Goal: Task Accomplishment & Management: Manage account settings

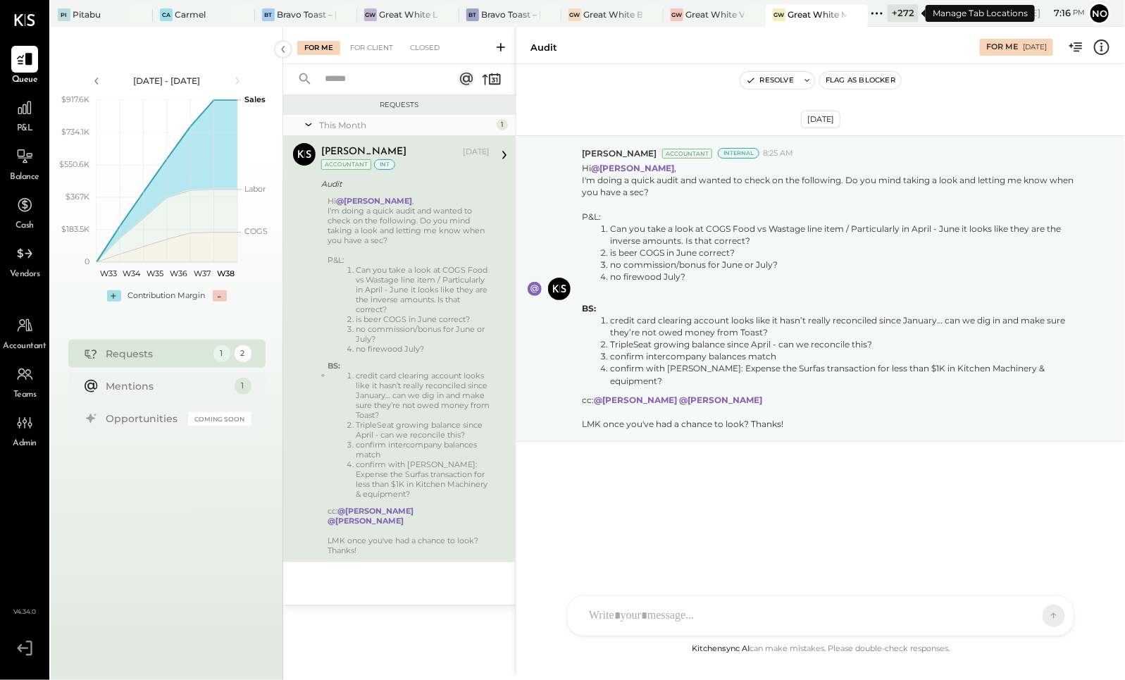
click at [881, 16] on icon at bounding box center [877, 13] width 18 height 18
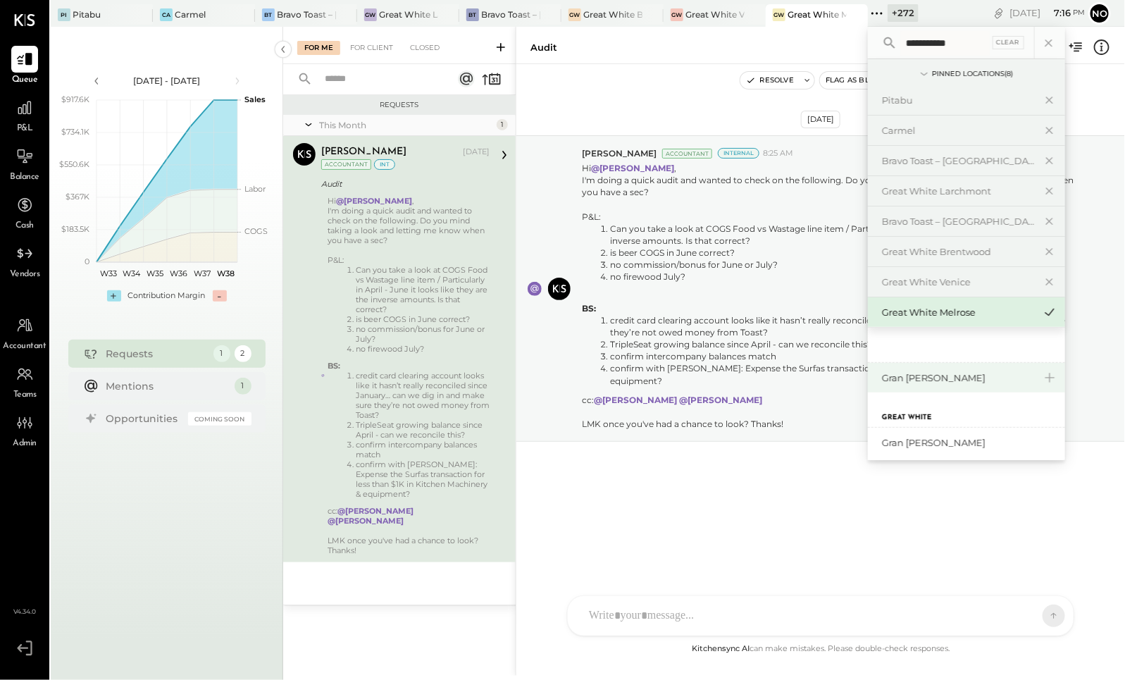
scroll to position [70, 0]
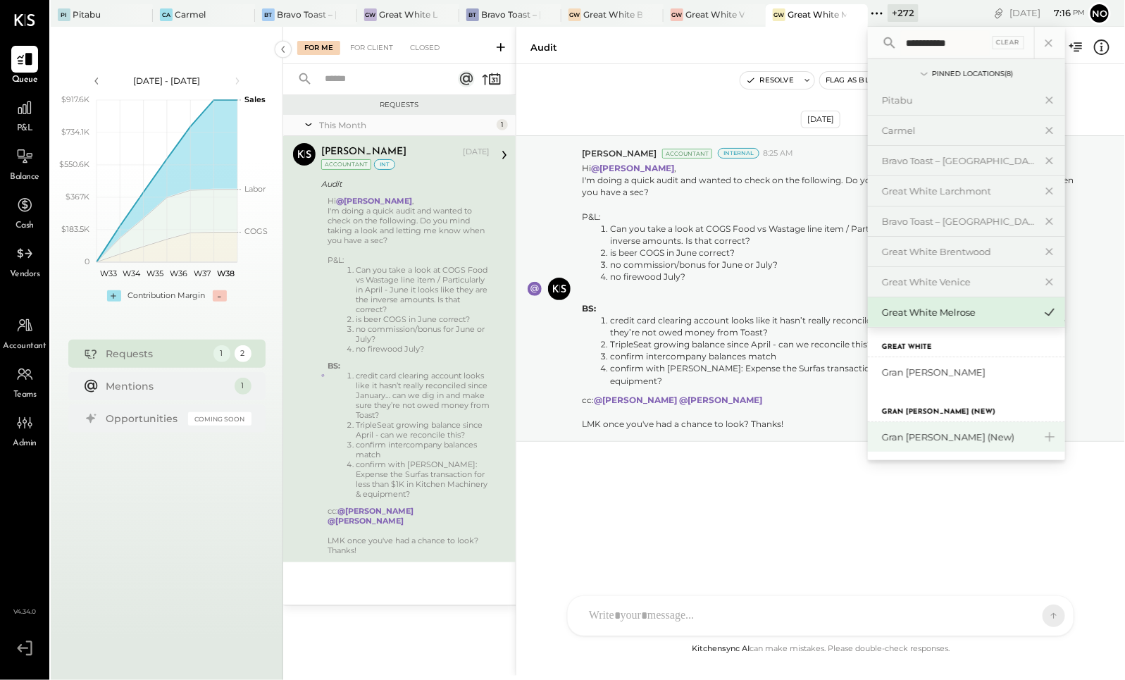
type input "**********"
click at [967, 432] on div "Gran [PERSON_NAME] (New)" at bounding box center [958, 436] width 152 height 13
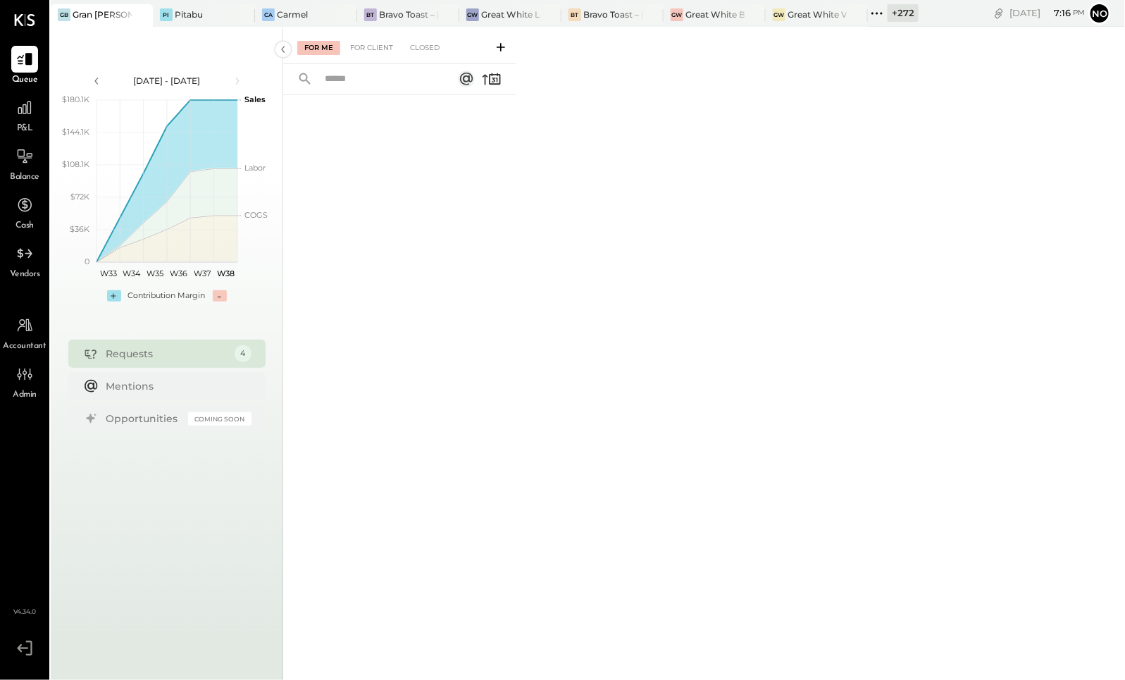
click at [33, 123] on div "P&L" at bounding box center [24, 114] width 27 height 41
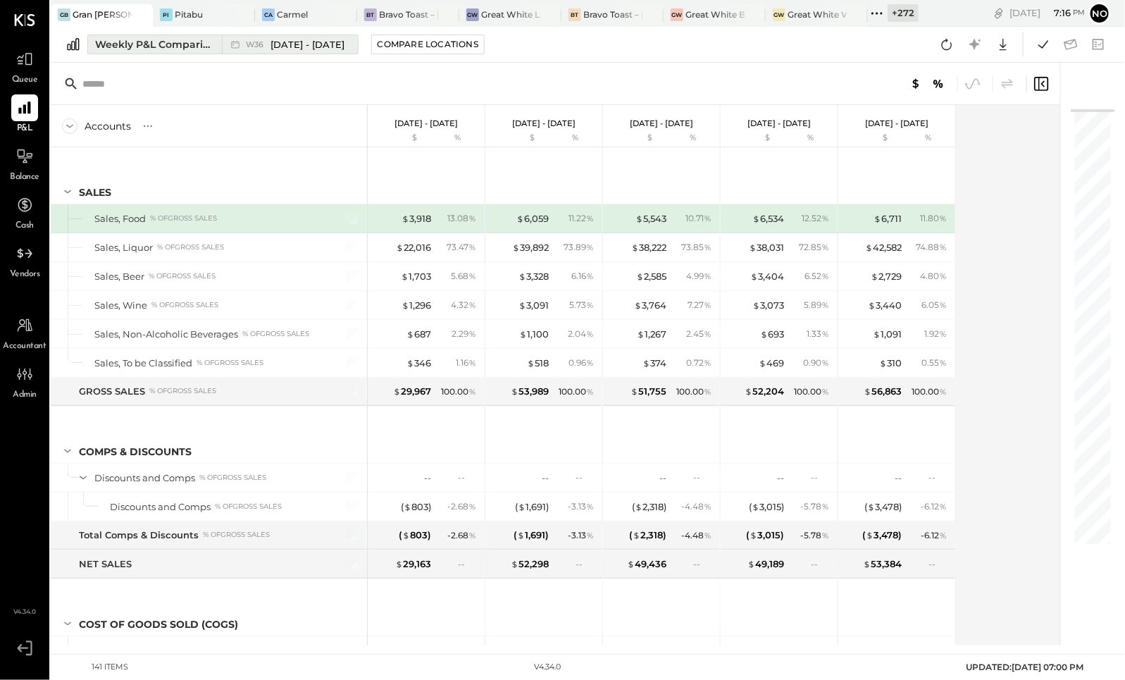
click at [172, 45] on div "Weekly P&L Comparison" at bounding box center [154, 44] width 118 height 14
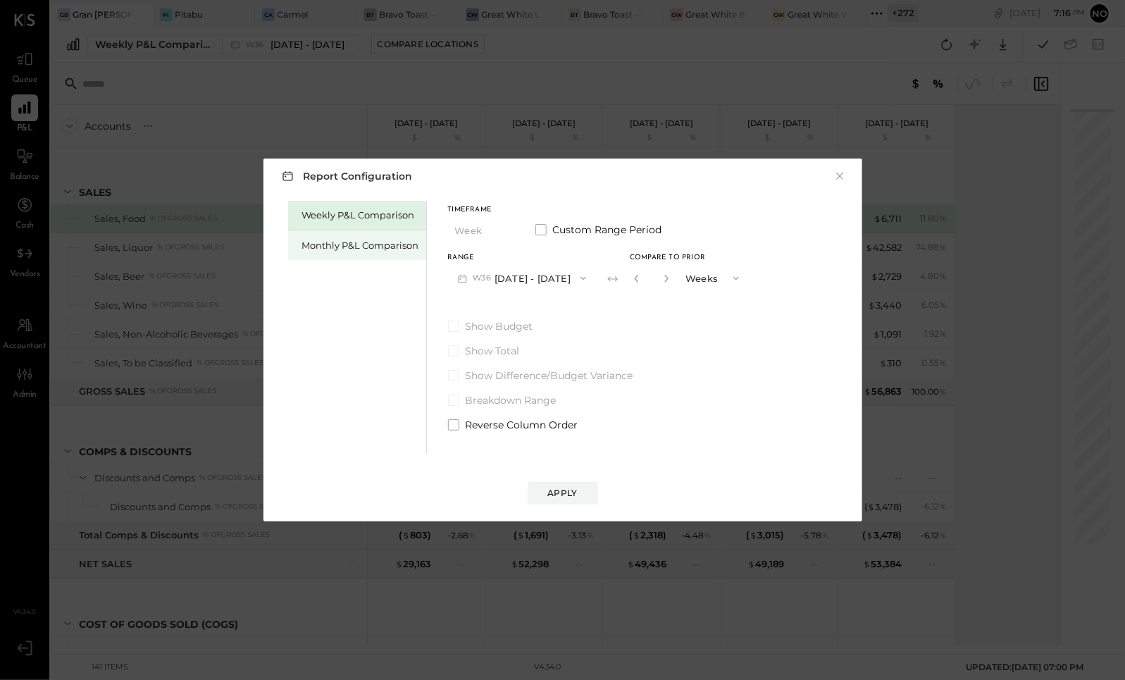
click at [369, 245] on div "Monthly P&L Comparison" at bounding box center [360, 245] width 117 height 13
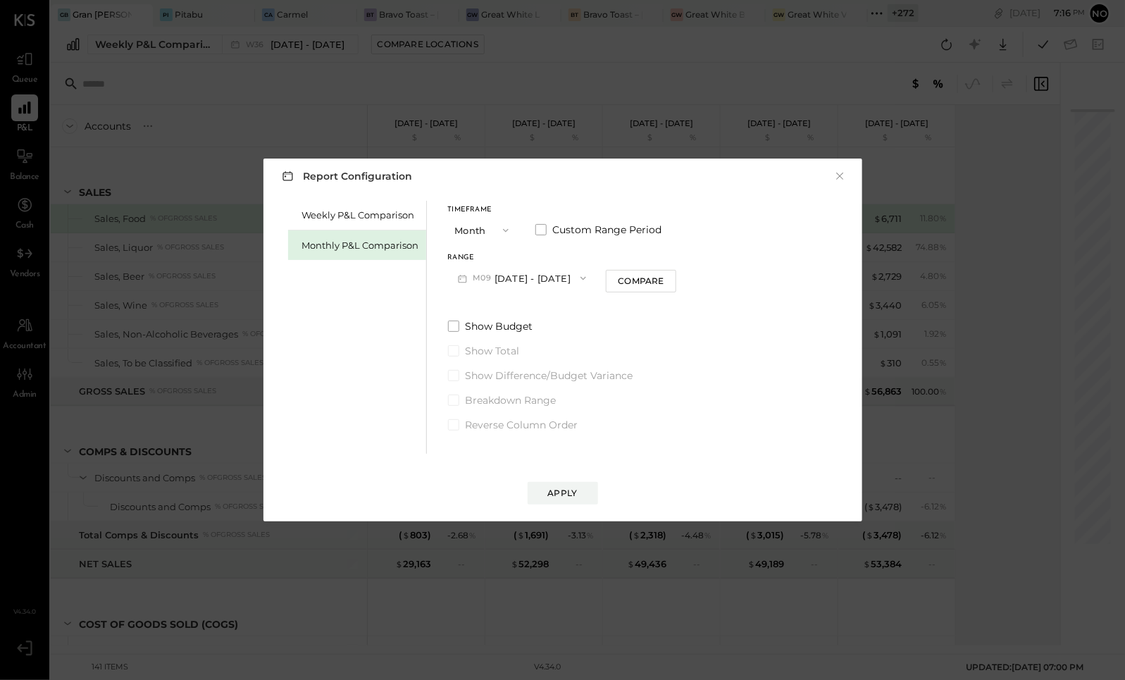
click at [551, 281] on button "M09 [DATE] - [DATE]" at bounding box center [522, 278] width 149 height 26
click at [551, 281] on div "M09 [DATE] - [DATE]" at bounding box center [529, 281] width 161 height 30
click at [640, 286] on div "Compare" at bounding box center [641, 281] width 46 height 12
click at [665, 278] on icon "button" at bounding box center [666, 278] width 8 height 8
click at [665, 279] on button "button" at bounding box center [666, 278] width 11 height 15
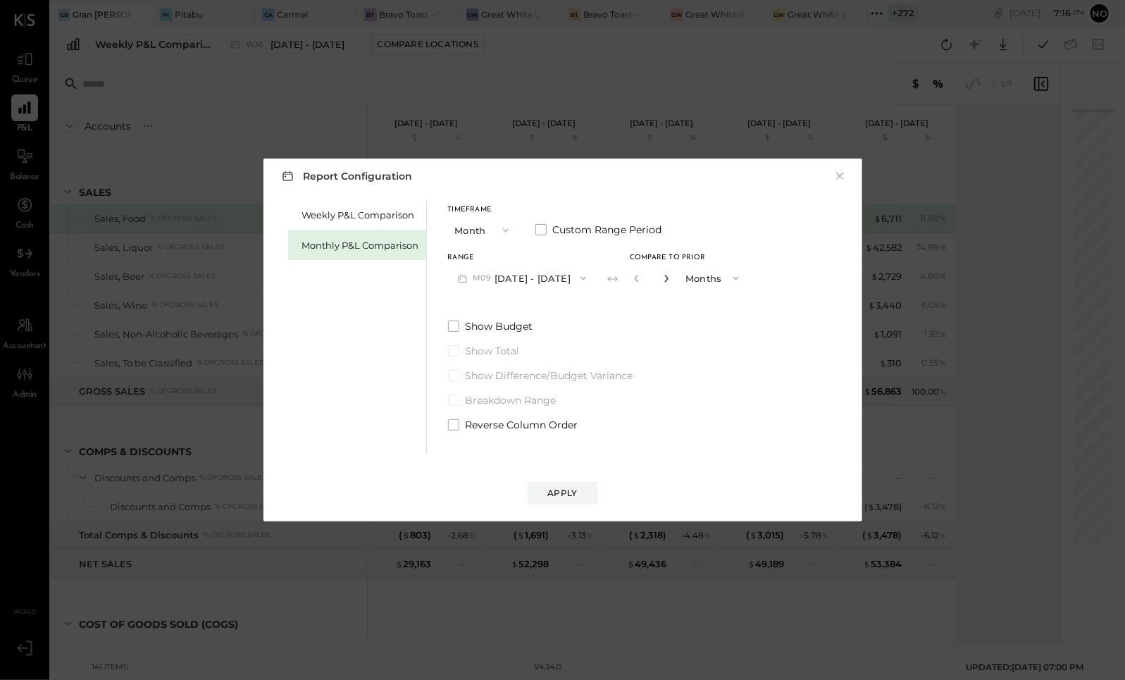
click at [665, 279] on icon "button" at bounding box center [667, 279] width 4 height 8
type input "*"
click at [571, 490] on div "Apply" at bounding box center [563, 493] width 30 height 12
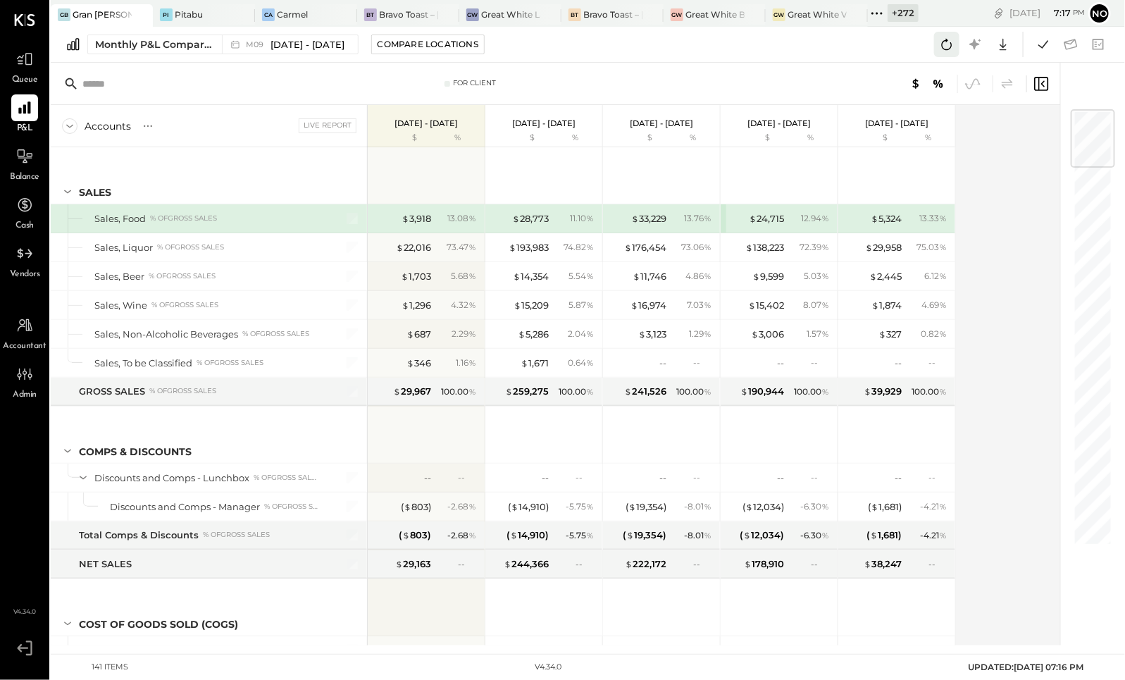
click at [953, 50] on icon at bounding box center [947, 44] width 18 height 18
click at [948, 44] on icon at bounding box center [947, 44] width 18 height 18
click at [1048, 46] on icon at bounding box center [1043, 44] width 18 height 18
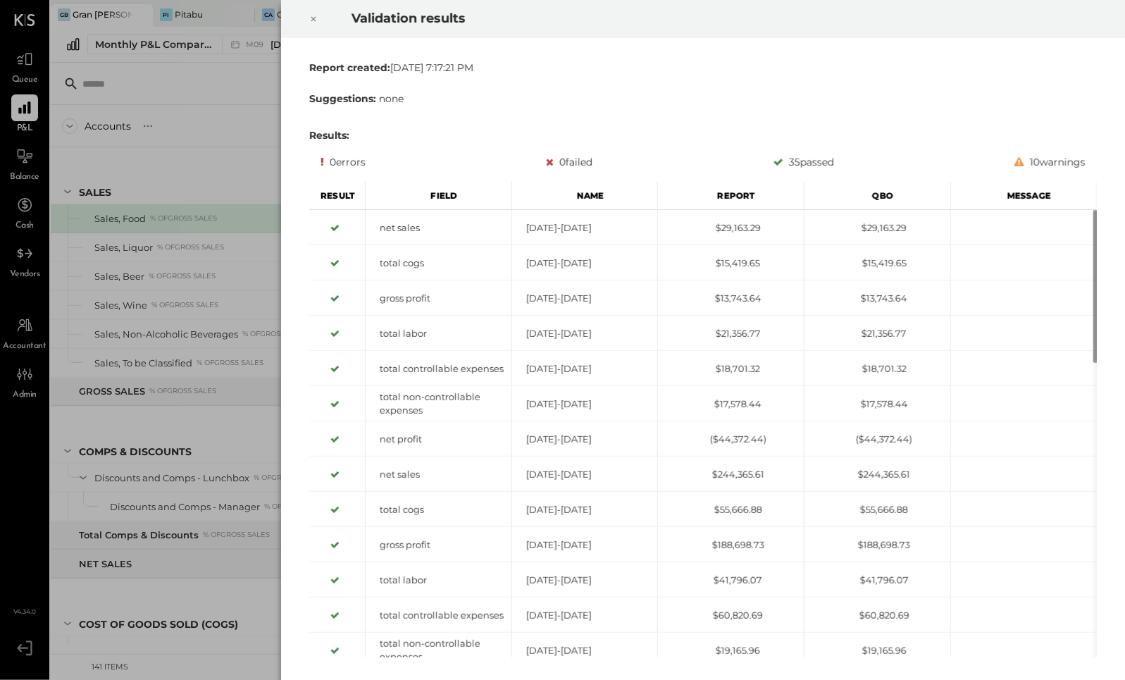
click at [317, 21] on icon at bounding box center [313, 19] width 8 height 17
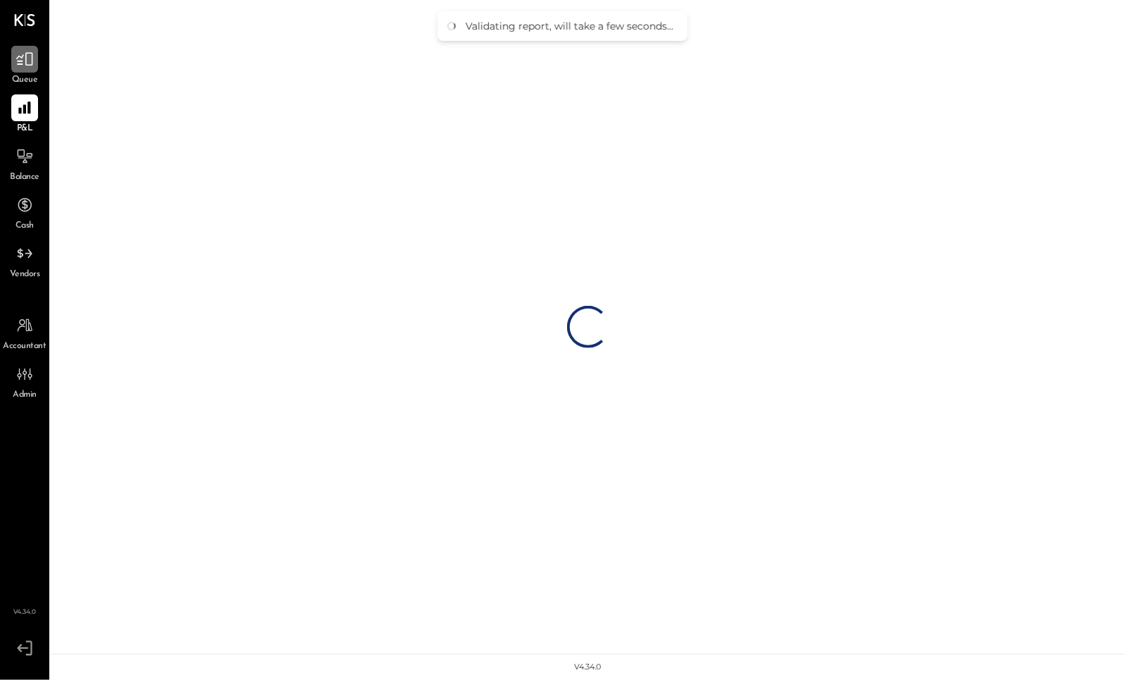
click at [23, 69] on div at bounding box center [24, 59] width 27 height 27
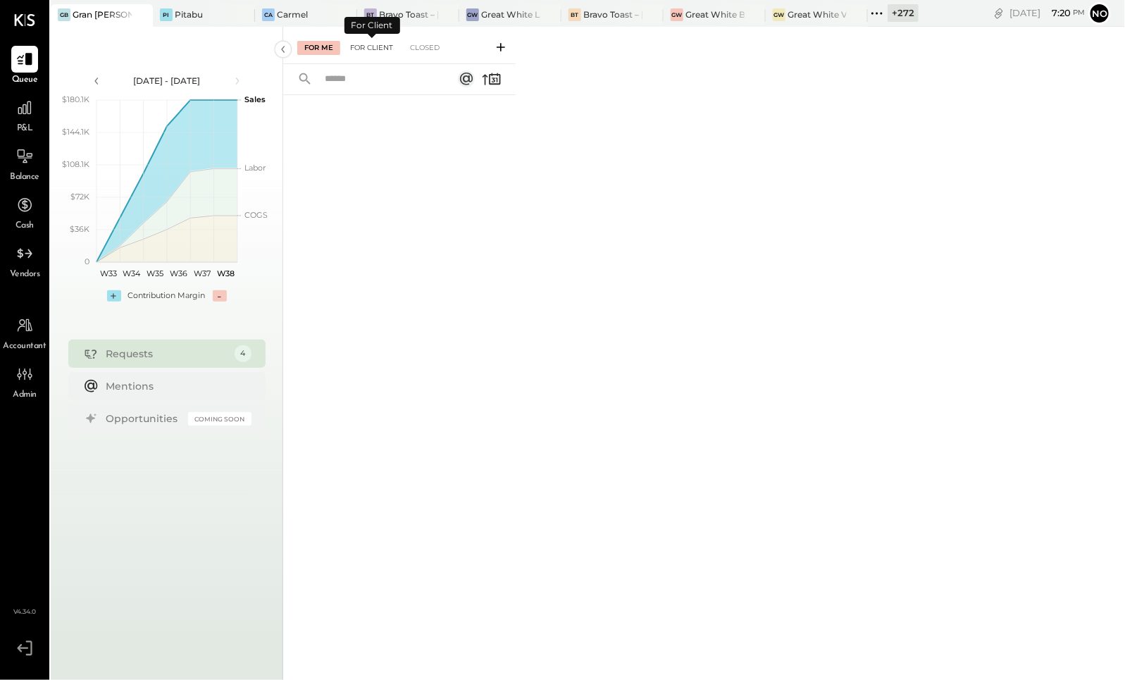
click at [387, 49] on div "For Client" at bounding box center [371, 48] width 57 height 14
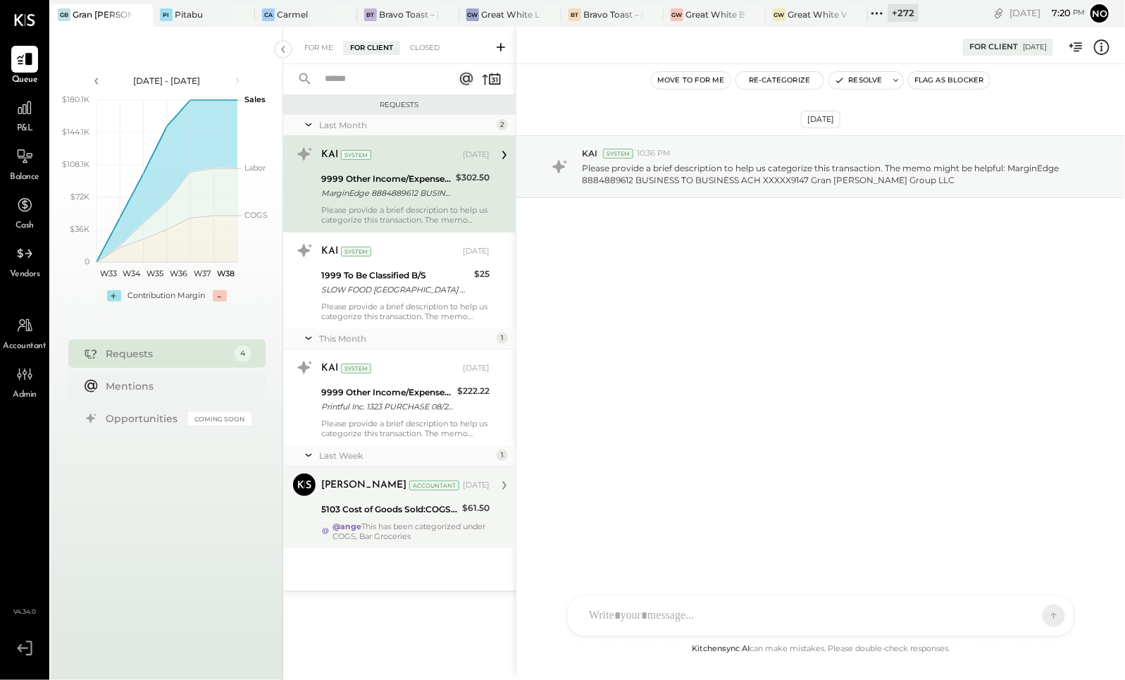
click at [368, 519] on div "Noemi Balmaceda Accountant Sep 10, 2025 5103 Cost of Goods Sold:COGS, Produce $…" at bounding box center [405, 507] width 168 height 68
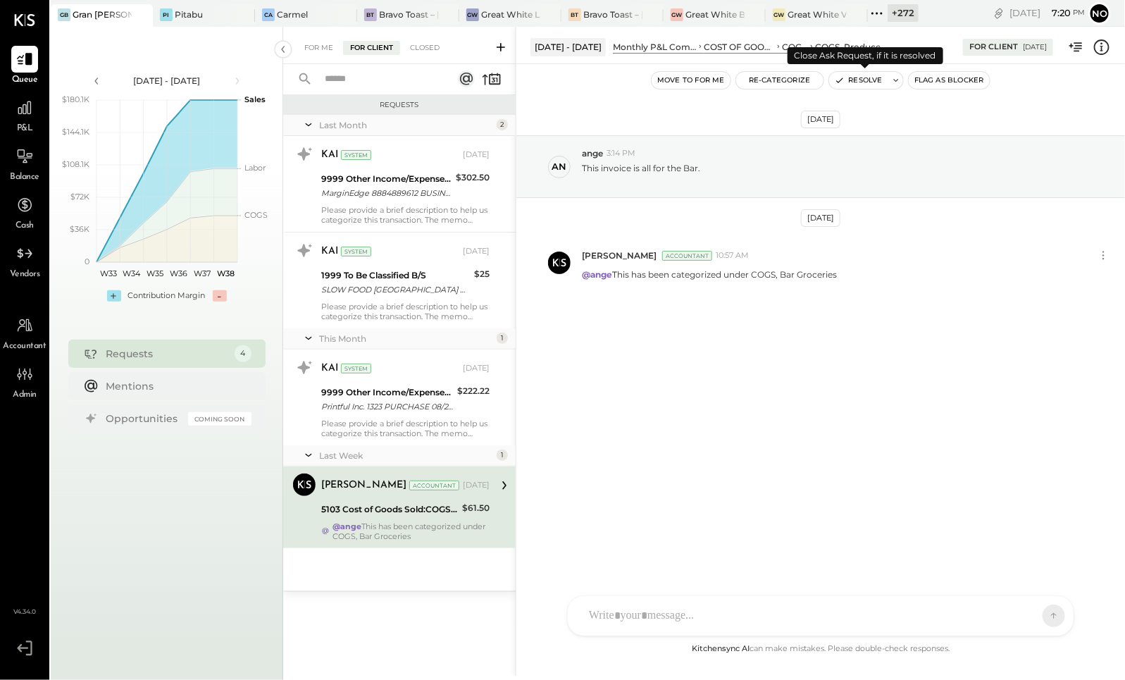
click at [854, 81] on button "Resolve" at bounding box center [858, 80] width 59 height 17
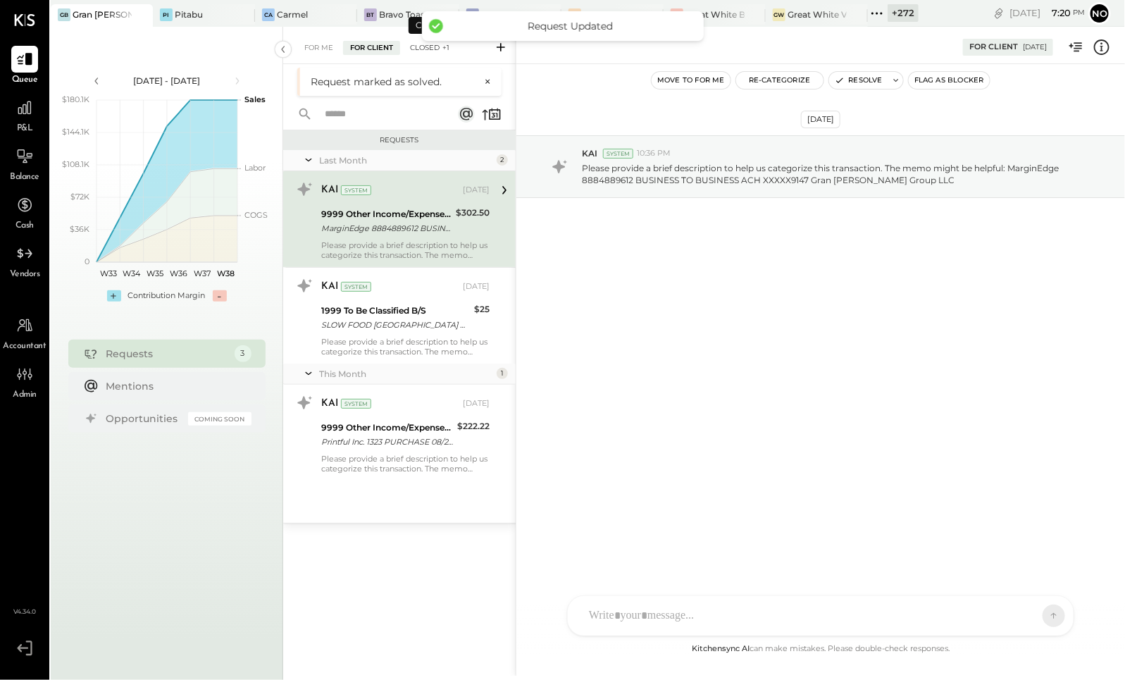
click at [425, 49] on div "Closed +1" at bounding box center [430, 48] width 54 height 14
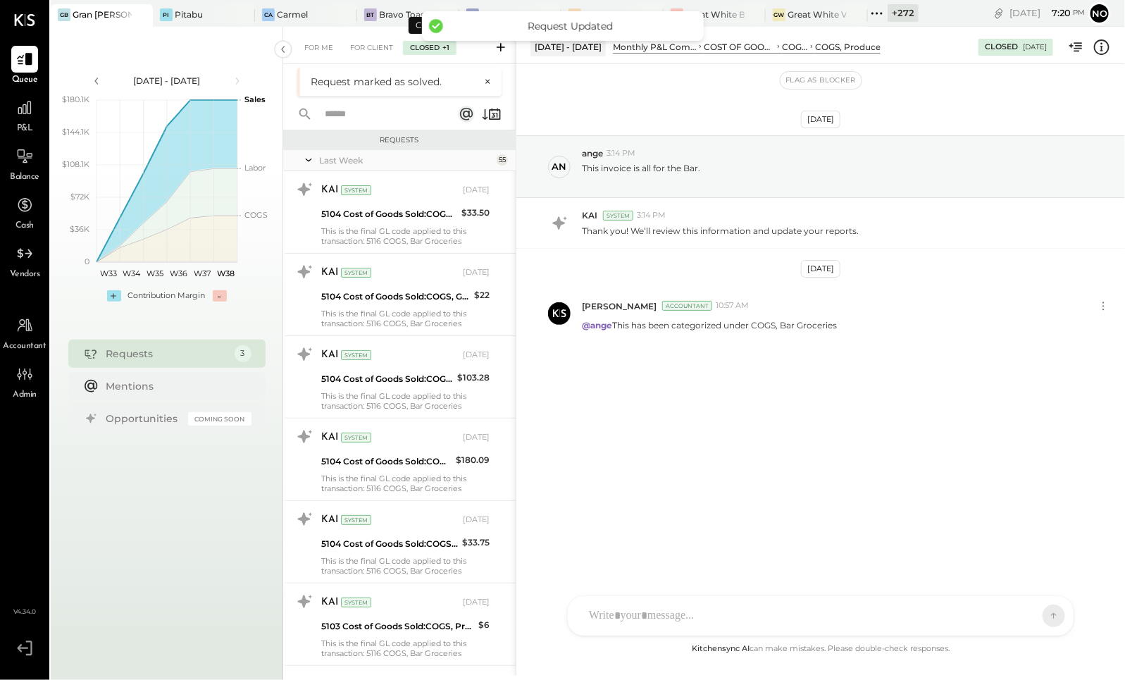
scroll to position [1022, 0]
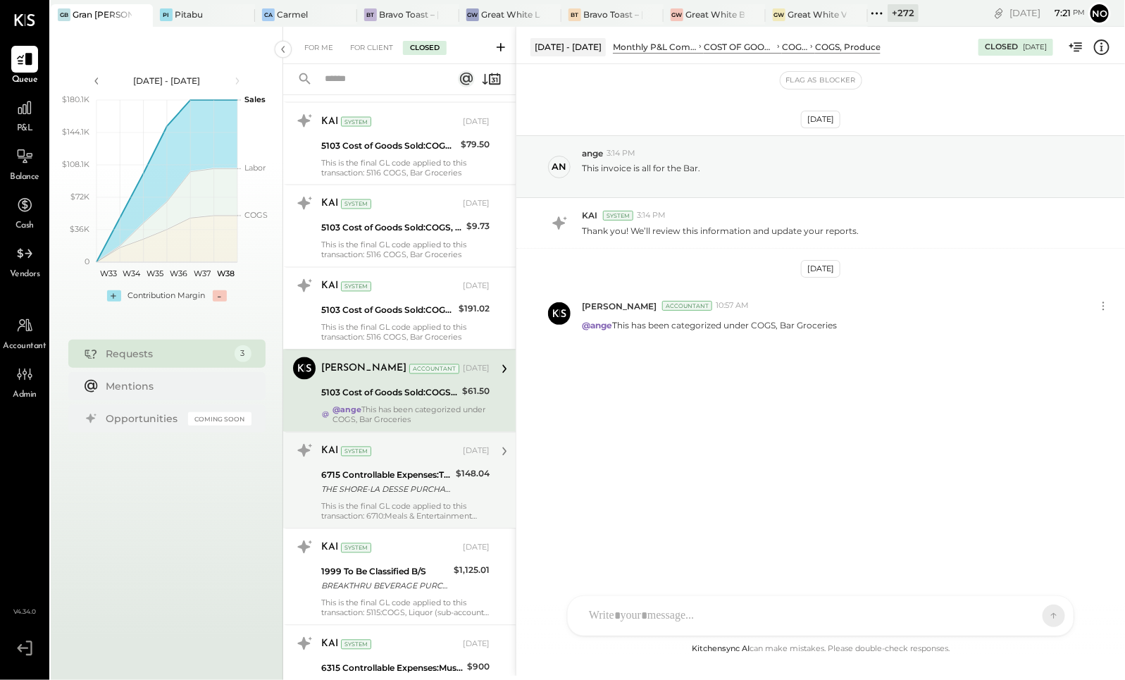
click at [390, 488] on div "THE SHORE-LA DESSE PURCHASE 08/21 310-3933113 CA CARD 5397" at bounding box center [386, 490] width 130 height 14
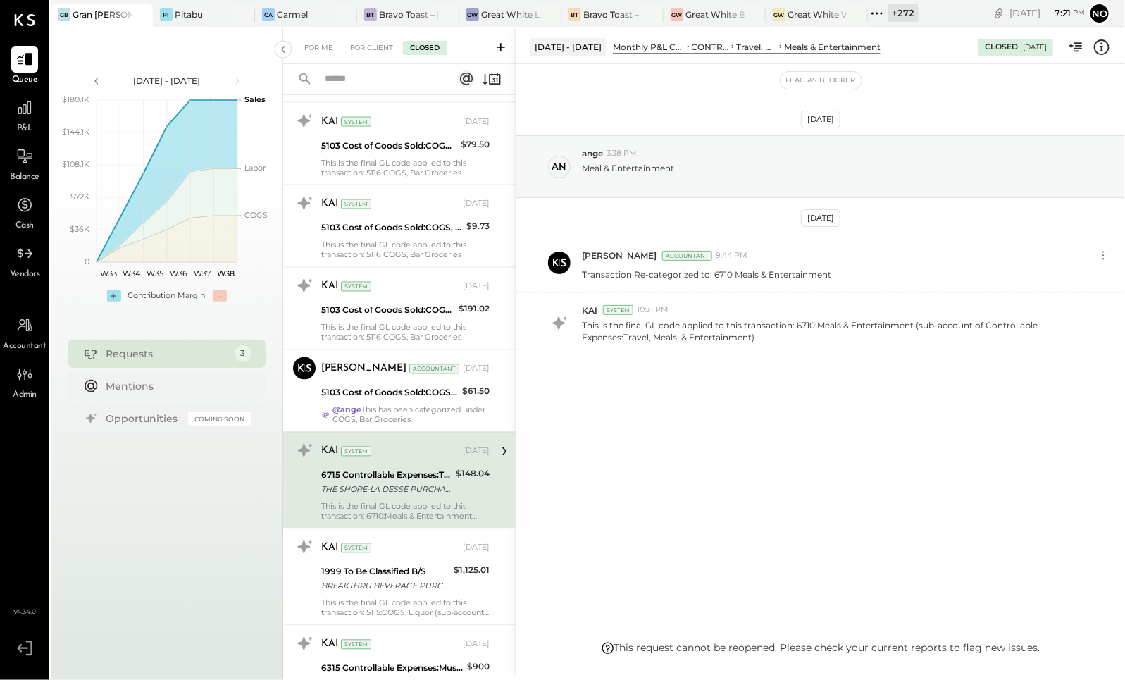
scroll to position [1301, 0]
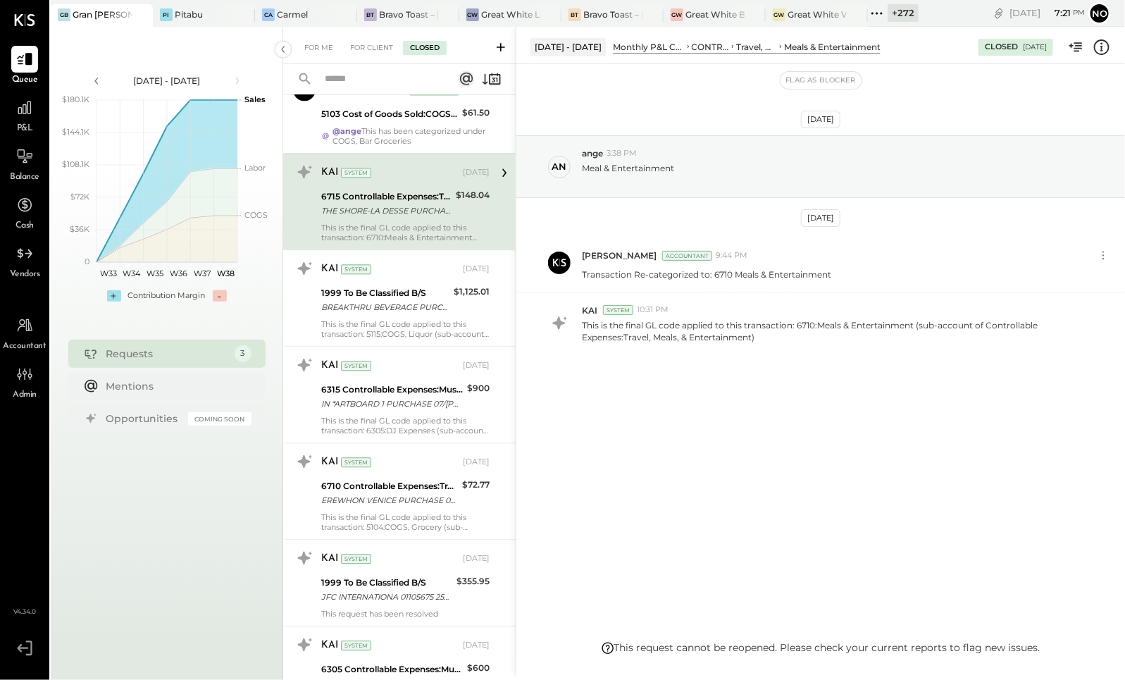
click at [390, 493] on div "EREWHON VENICE PURCHASE 08/18 VENICE CA CARD 5397" at bounding box center [389, 500] width 137 height 14
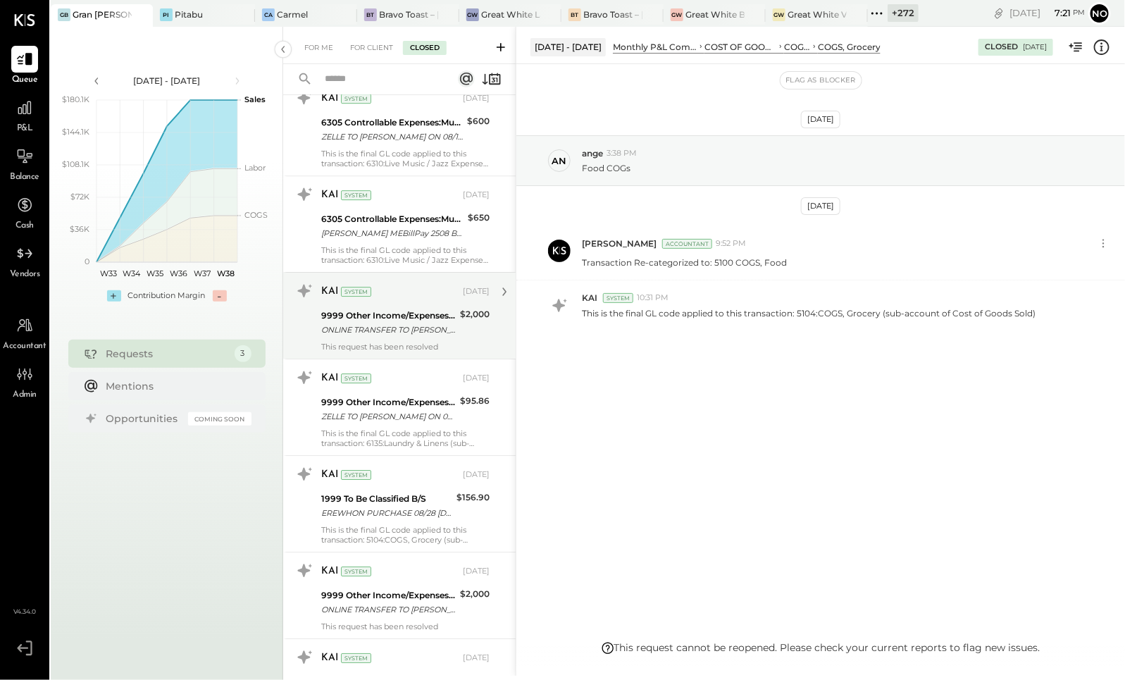
scroll to position [1939, 0]
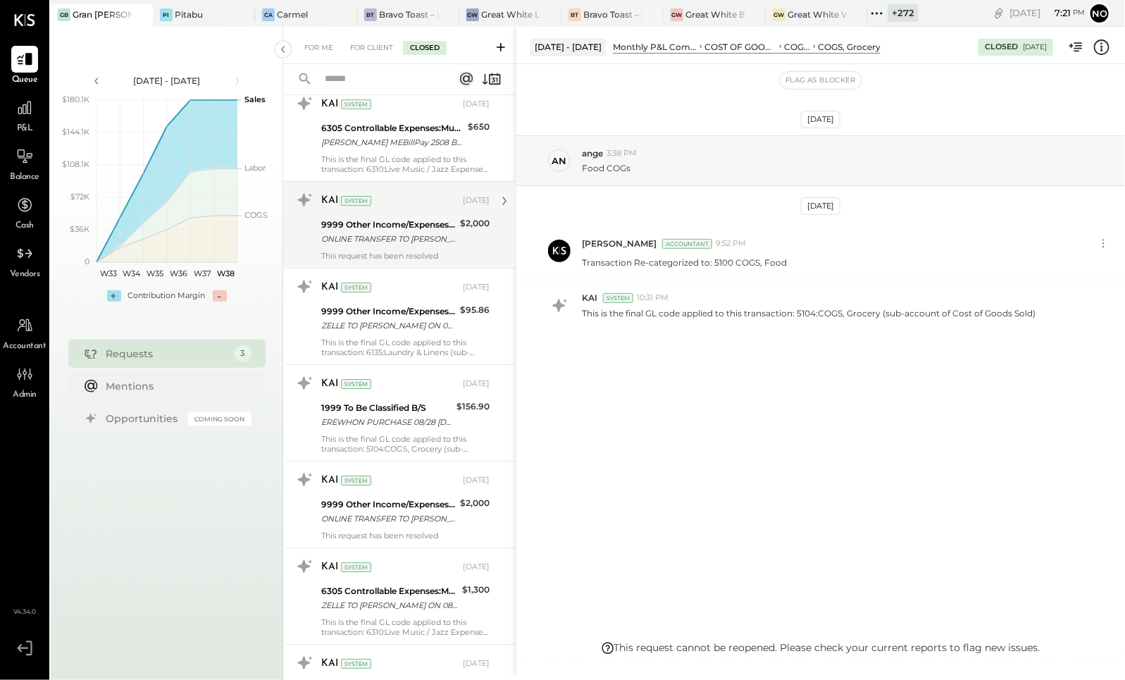
click at [393, 499] on div "9999 Other Income/Expenses:To Be Classified" at bounding box center [388, 504] width 135 height 14
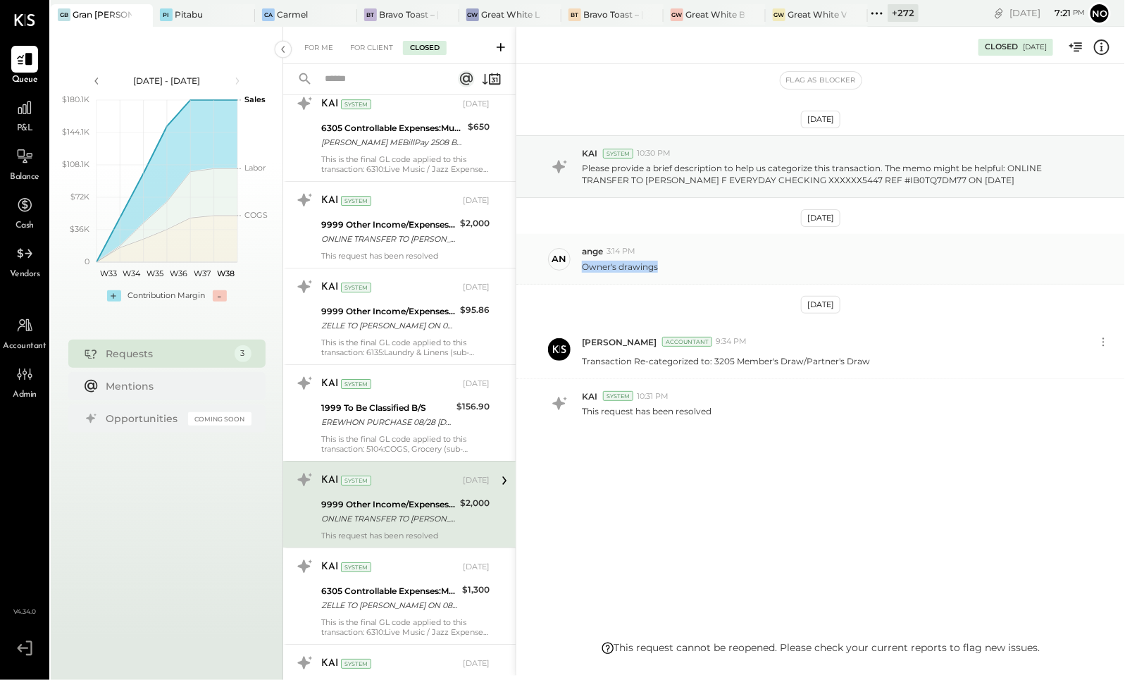
drag, startPoint x: 660, startPoint y: 264, endPoint x: 576, endPoint y: 268, distance: 83.9
click at [576, 268] on div "an ange 3:14 PM Owner's drawings" at bounding box center [820, 259] width 609 height 50
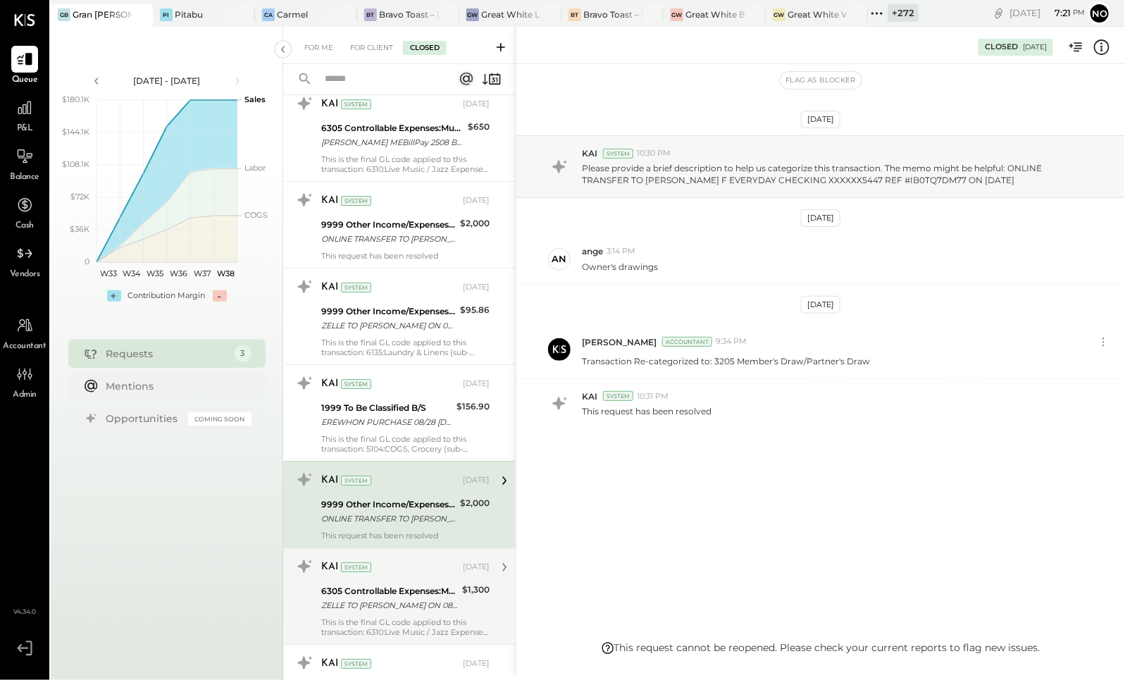
click at [368, 598] on div "ZELLE TO ANDY ON 08/20 REF # WFCT0Z683CKK" at bounding box center [389, 605] width 137 height 14
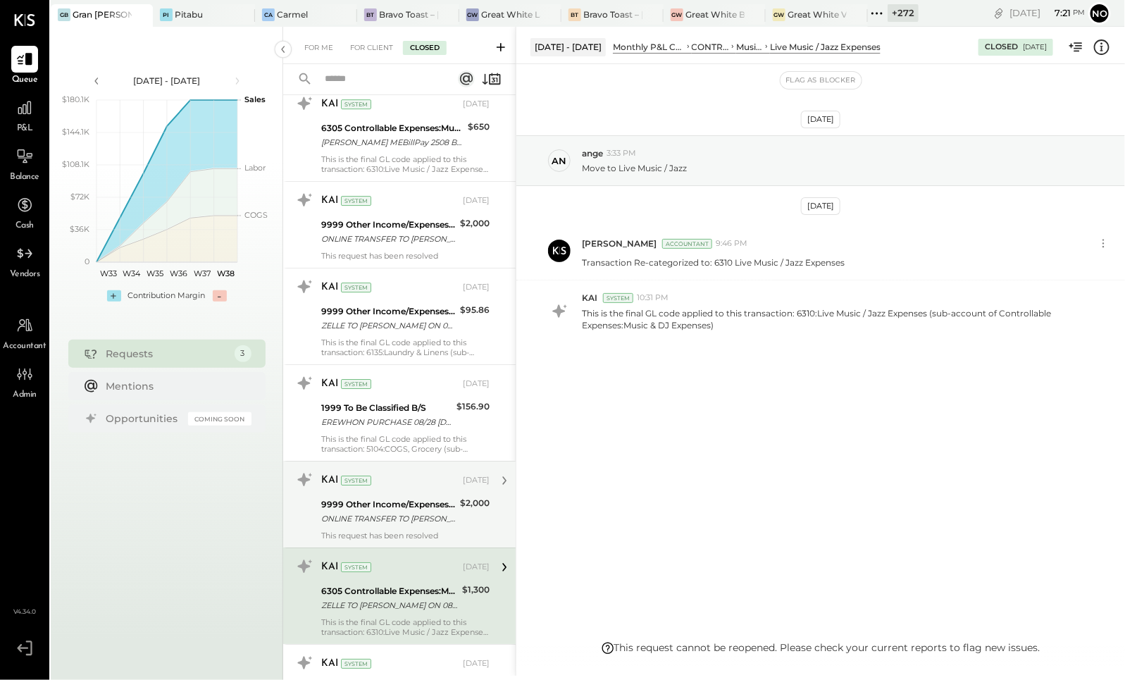
click at [367, 514] on div "ONLINE TRANSFER TO LEVANGIE F EVERYDAY CHECKING XXXXXX5447 REF #IB0TQ7DM77 ON 0…" at bounding box center [388, 518] width 135 height 14
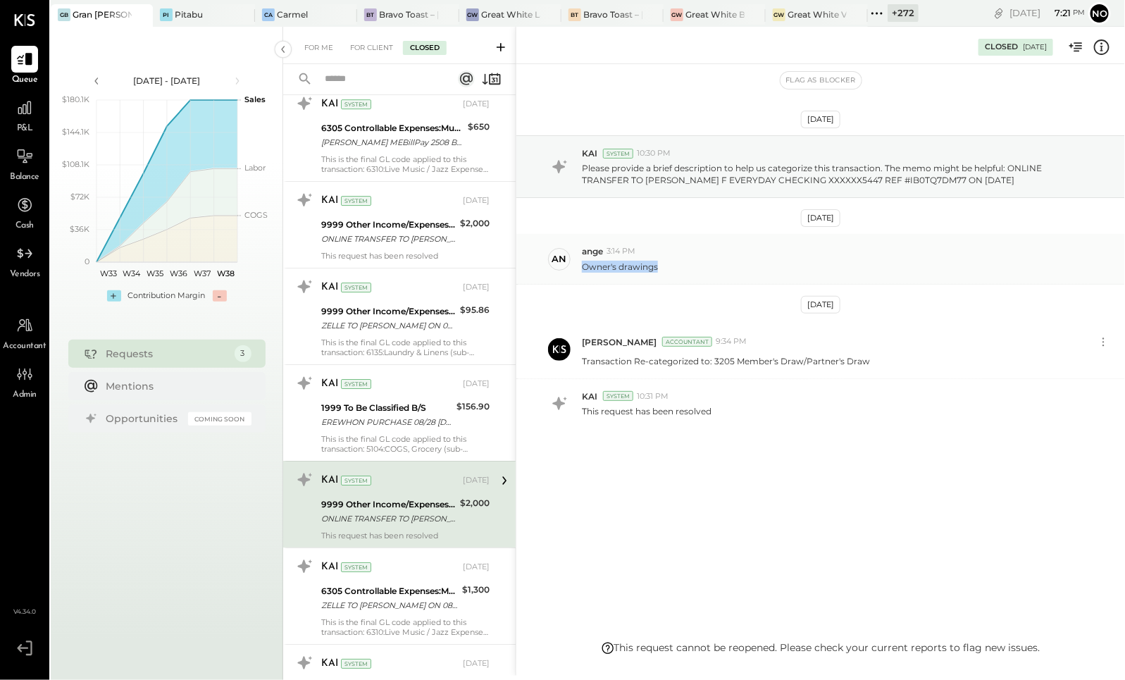
drag, startPoint x: 666, startPoint y: 264, endPoint x: 579, endPoint y: 263, distance: 87.4
click at [579, 263] on div "an ange 3:14 PM Owner's drawings" at bounding box center [820, 259] width 609 height 50
copy p "Owner's drawings"
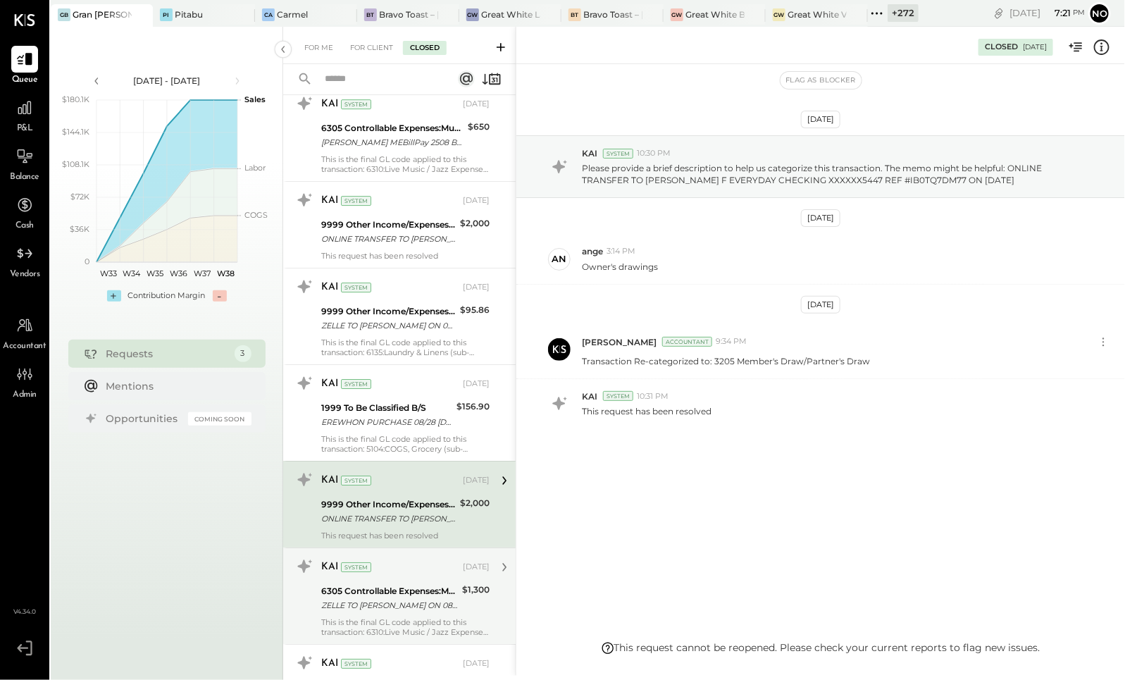
click at [380, 598] on div "ZELLE TO ANDY ON 08/20 REF # WFCT0Z683CKK" at bounding box center [389, 605] width 137 height 14
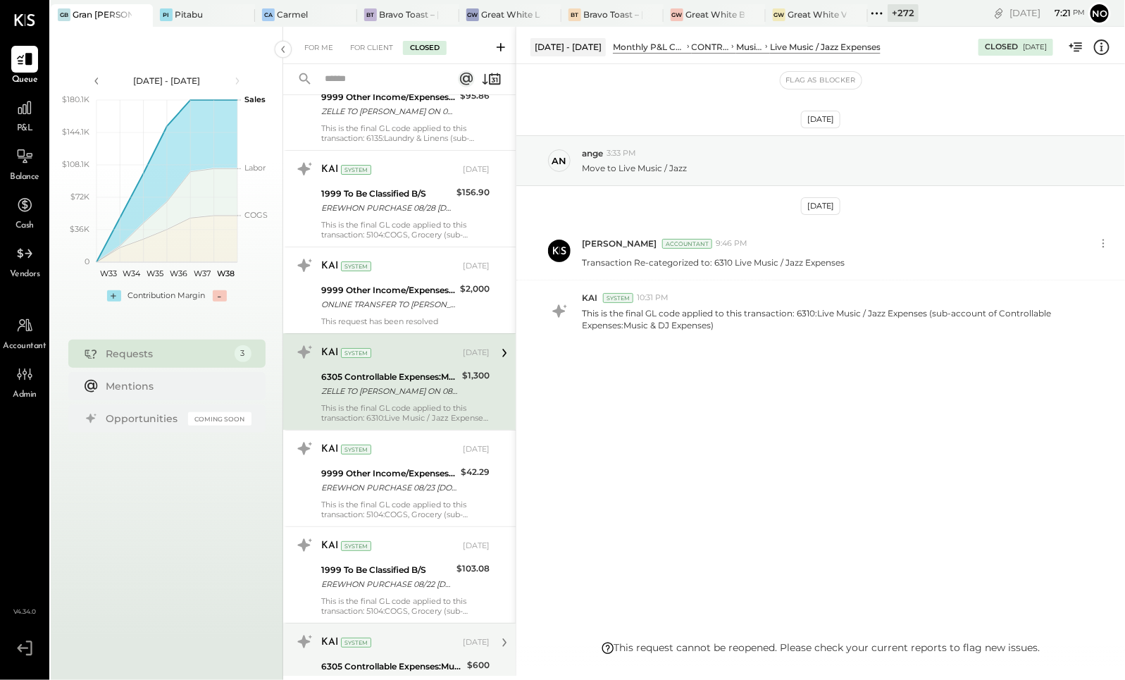
scroll to position [2244, 0]
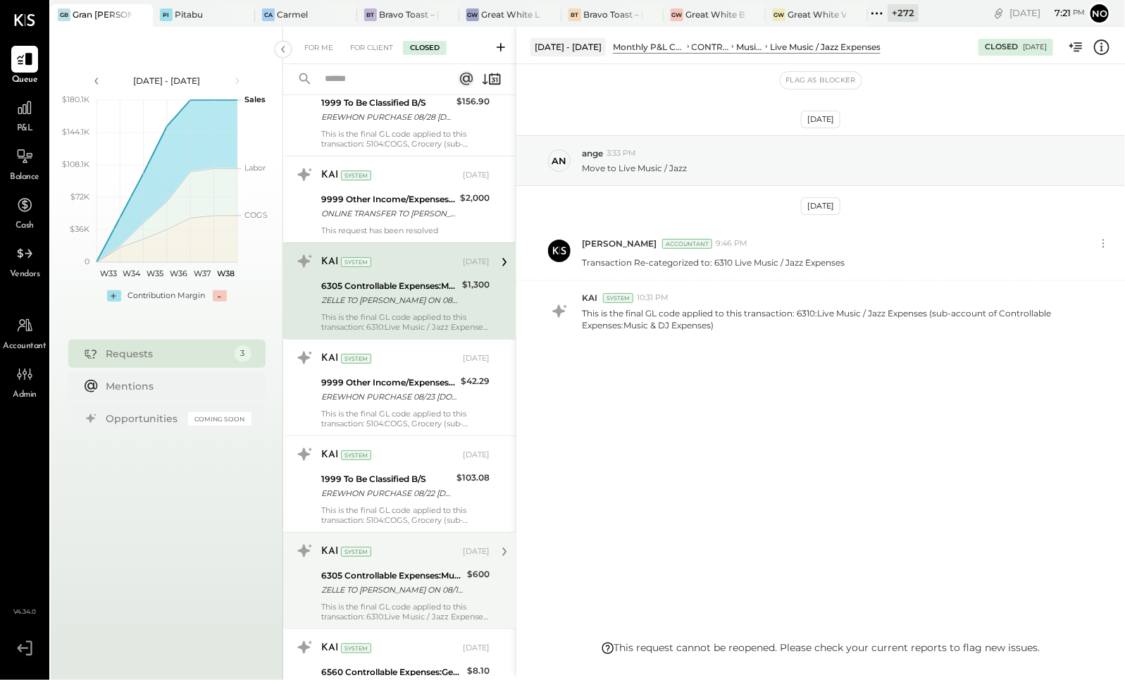
click at [380, 583] on div "ZELLE TO RYAN JULIO ON 08/14 REF #RP0Z5NSBYS RYAN JULIO PAYMENT FOR BAND AUG 13…" at bounding box center [392, 590] width 142 height 14
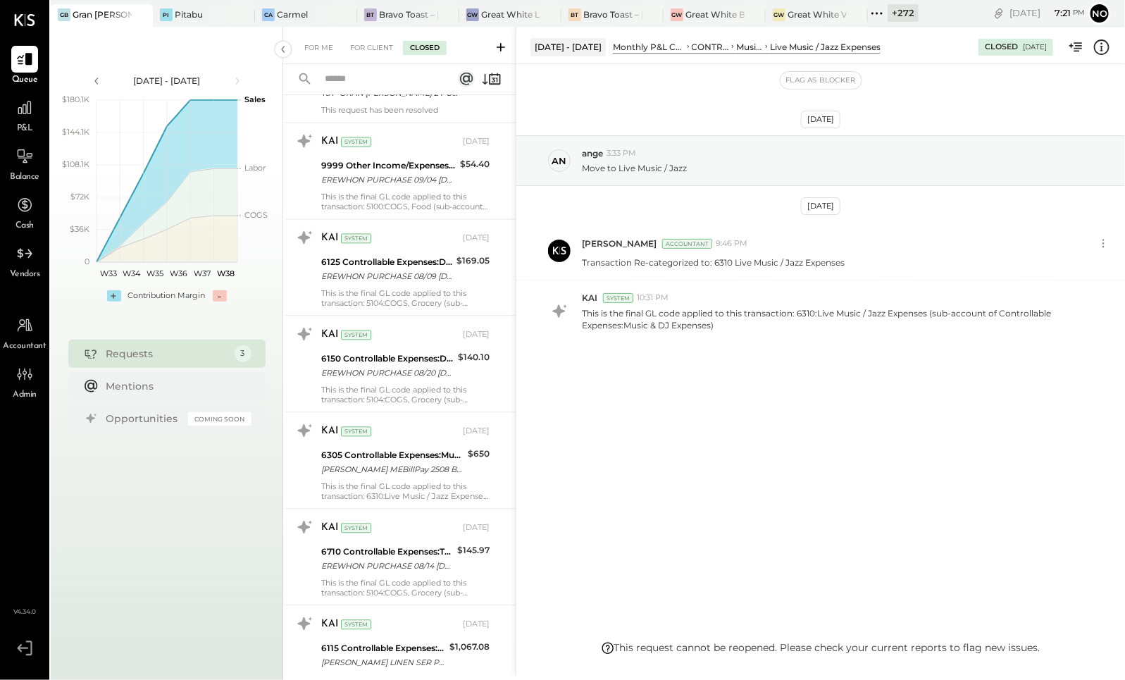
scroll to position [3827, 0]
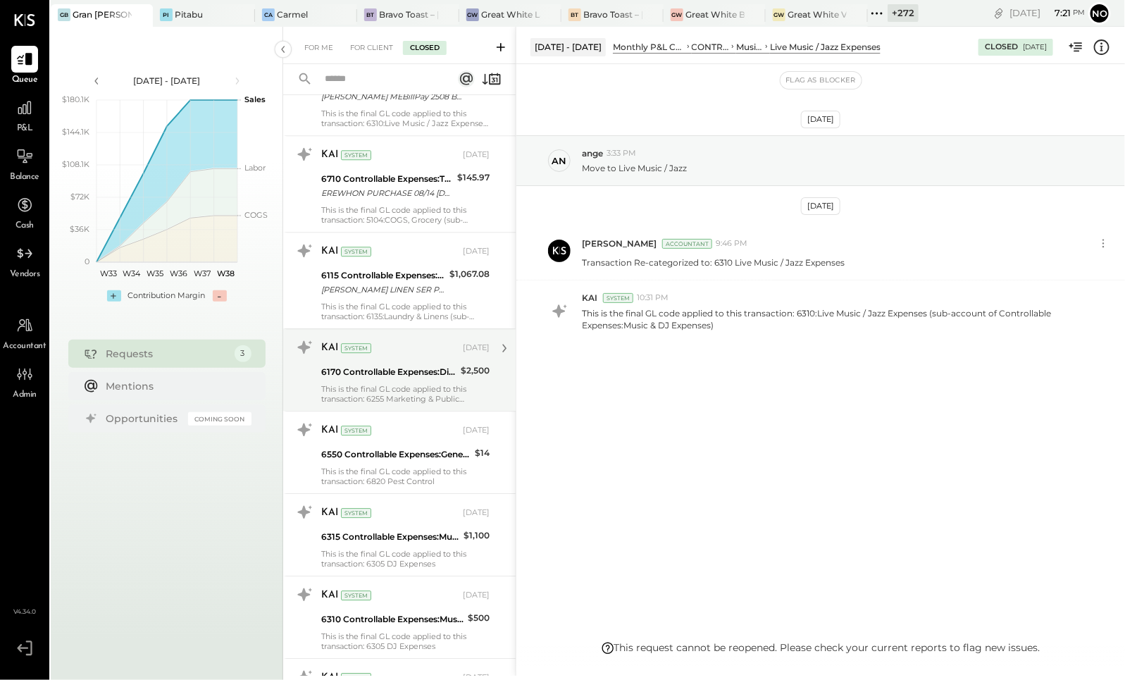
click at [381, 370] on div "KAI System Sep 10, 2025 6170 Controllable Expenses:Direct Operating Expenses:Ev…" at bounding box center [405, 370] width 168 height 68
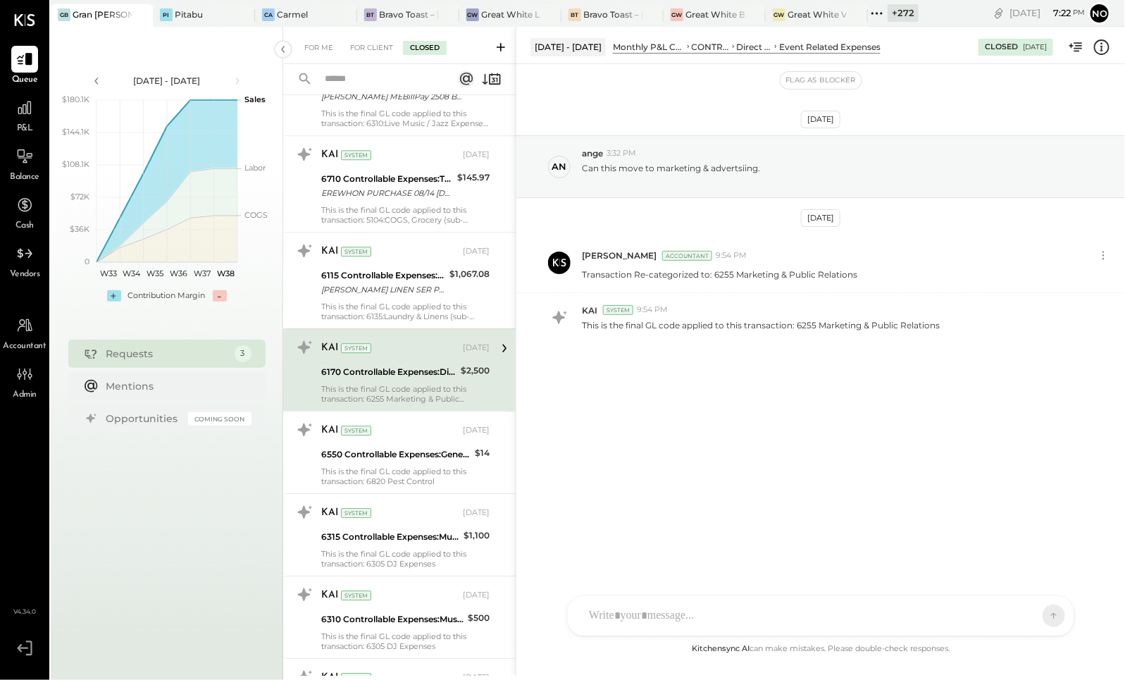
scroll to position [4132, 0]
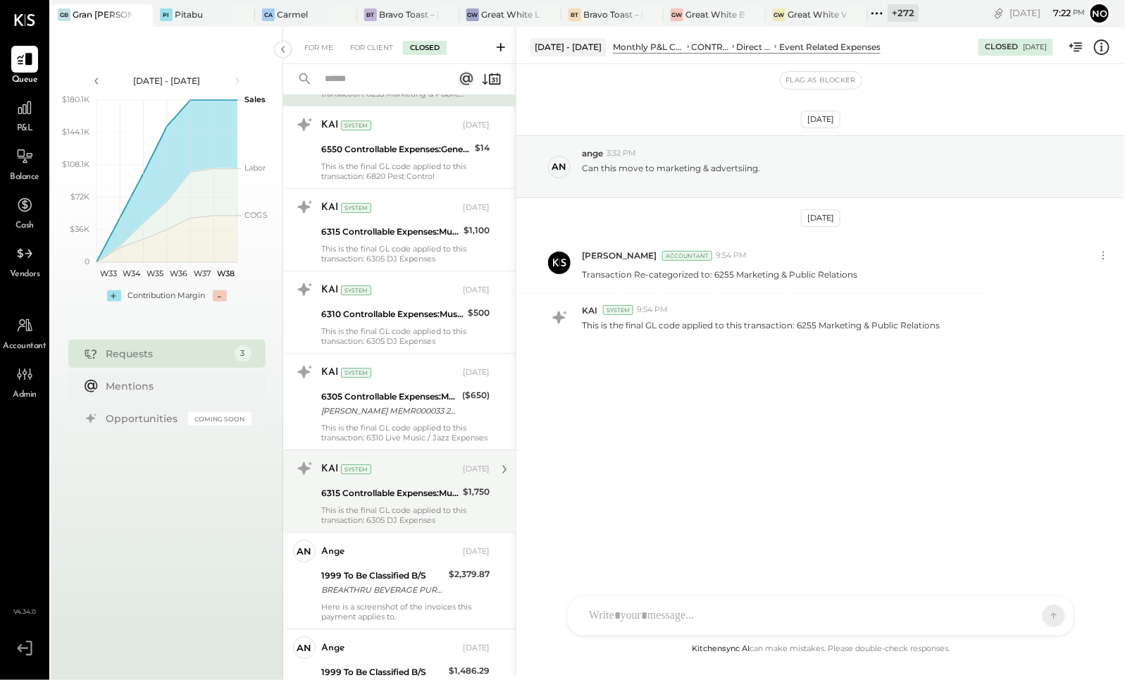
click at [387, 486] on div "6315 Controllable Expenses:Music & DJ Expenses:General Music Expenses" at bounding box center [389, 493] width 137 height 14
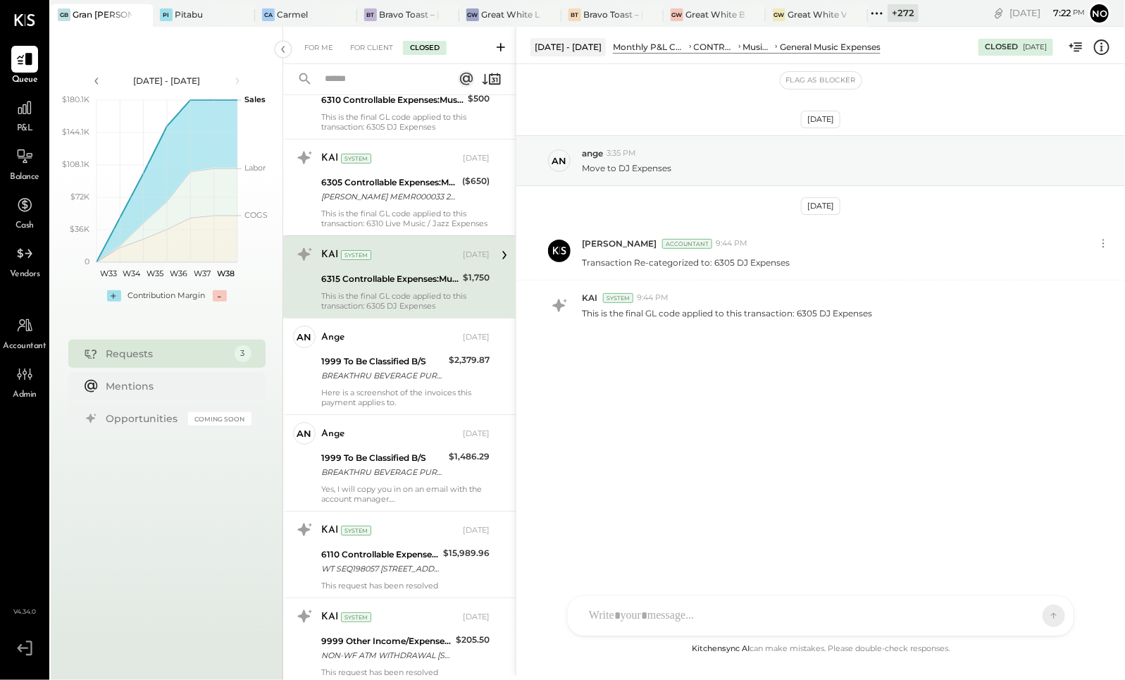
scroll to position [4444, 0]
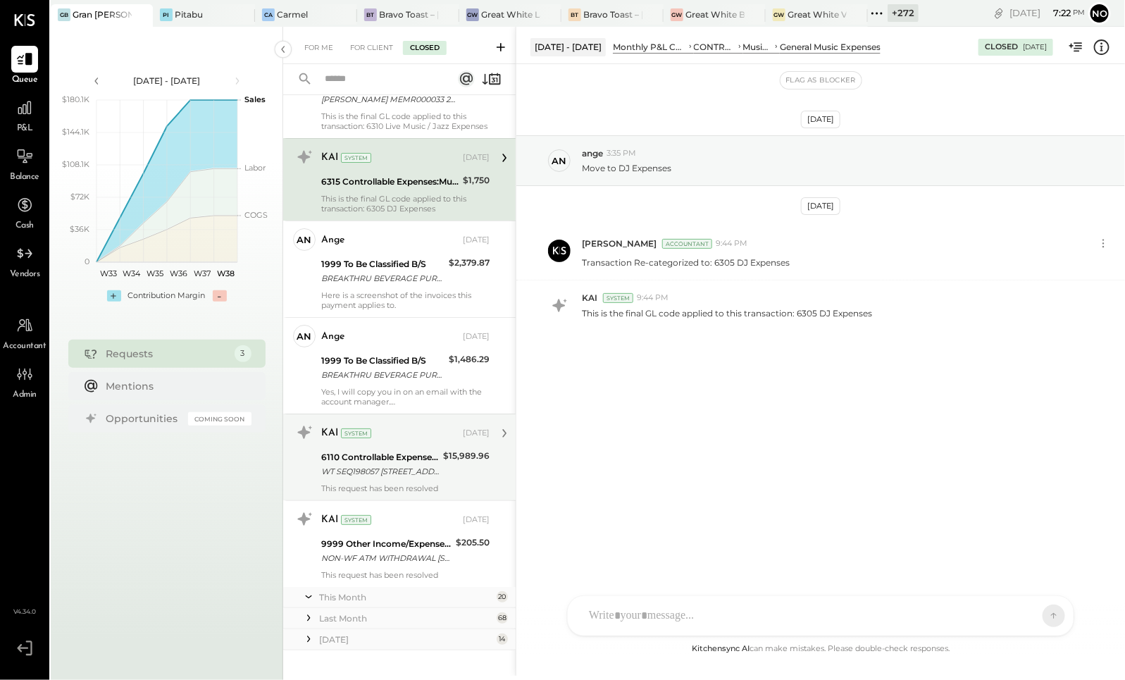
click at [385, 464] on div "WT SEQ198057 80 WINDWARD AVENUE, L.P /BNF=80 Windward Ave LP SRF# OW00005954696…" at bounding box center [380, 471] width 118 height 14
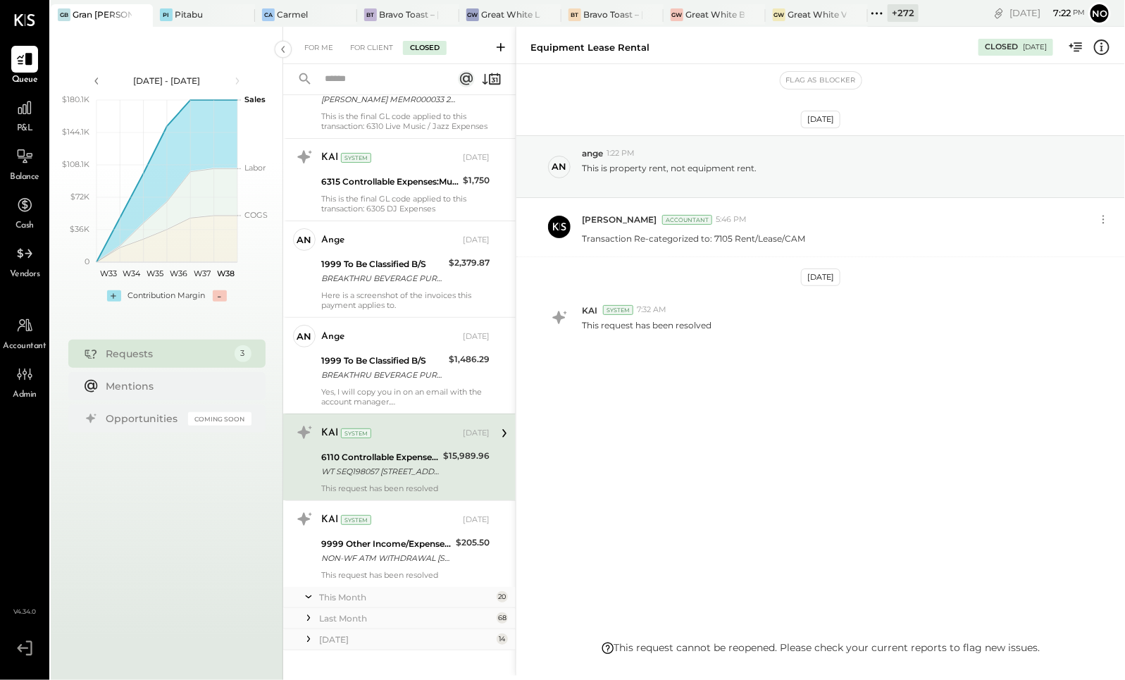
click at [368, 591] on div "This Month" at bounding box center [406, 597] width 174 height 12
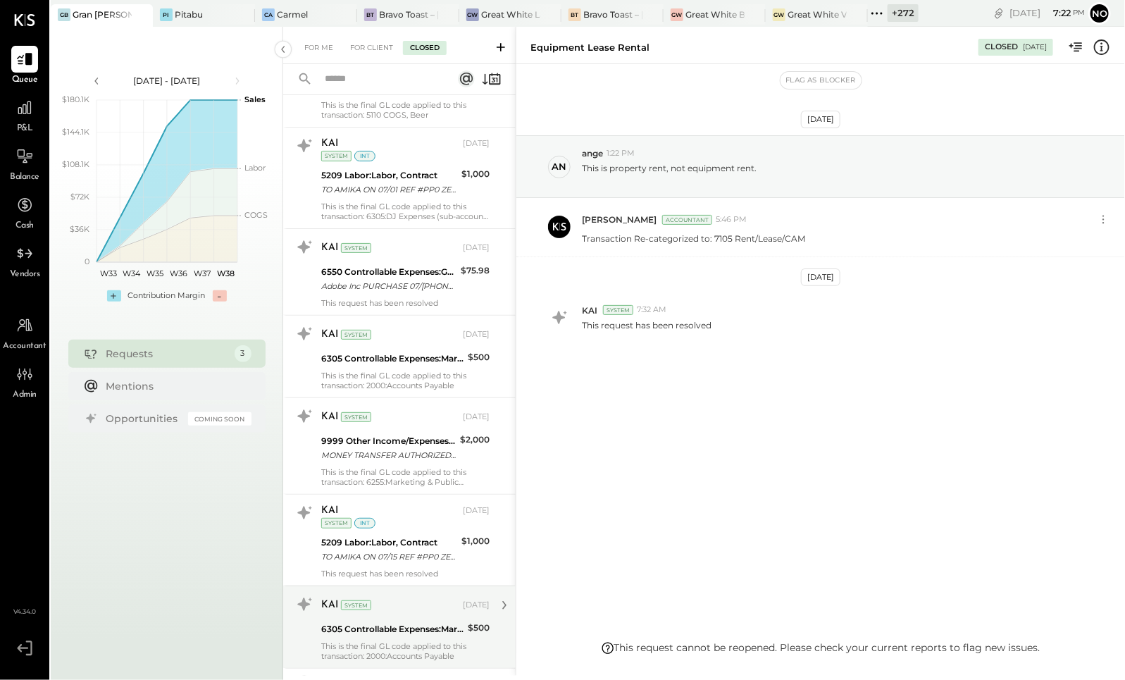
scroll to position [6182, 0]
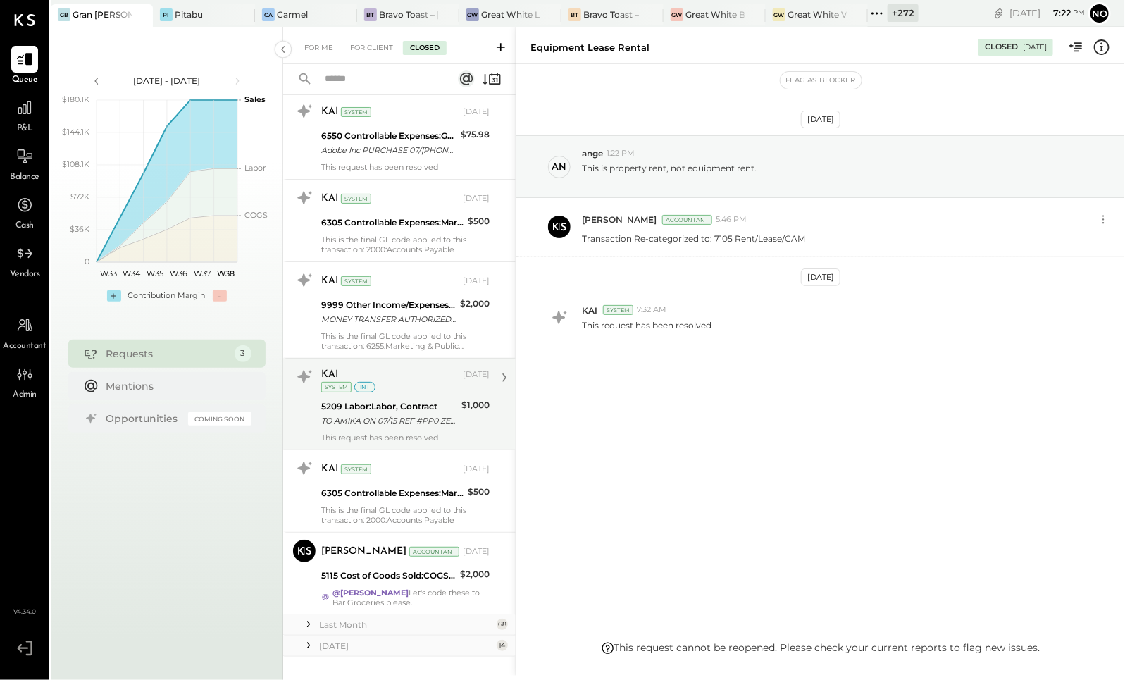
click at [364, 414] on div "TO AMIKA ON 07/15 REF #PP0 ZELLE Z2L9GHL DJ AMIKA INVOICE DATES JULY 5TH JULY 1…" at bounding box center [389, 421] width 136 height 14
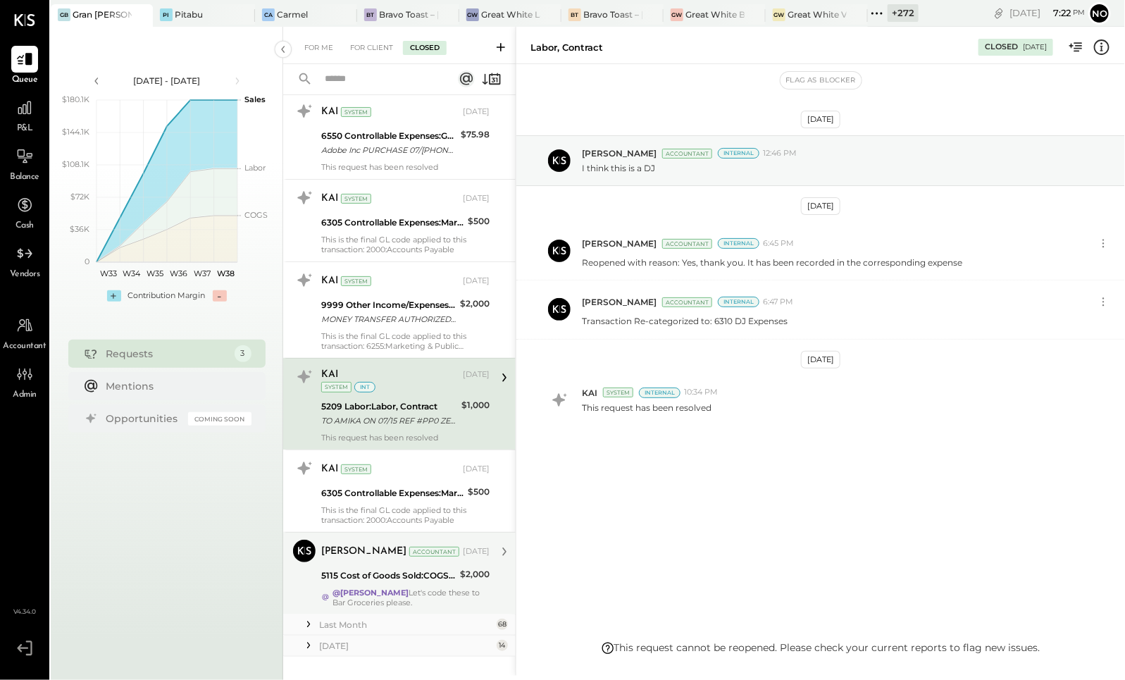
click at [390, 569] on div "5115 Cost of Goods Sold:COGS, Liquor" at bounding box center [388, 576] width 135 height 14
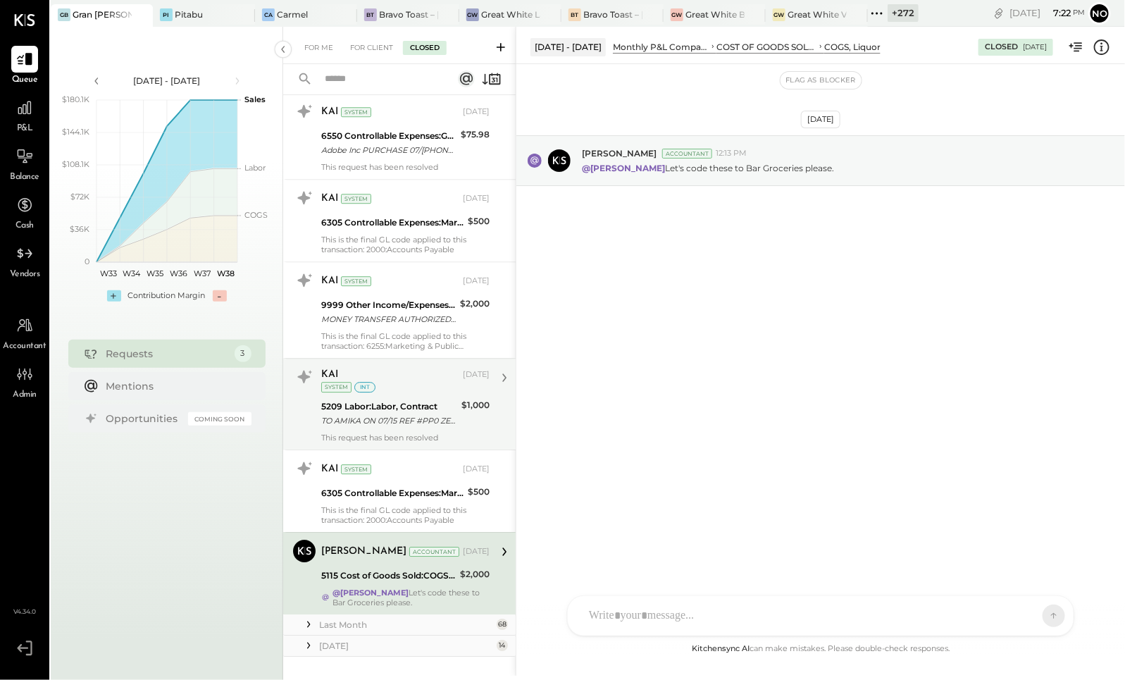
click at [378, 414] on div "TO AMIKA ON 07/15 REF #PP0 ZELLE Z2L9GHL DJ AMIKA INVOICE DATES JULY 5TH JULY 1…" at bounding box center [389, 421] width 136 height 14
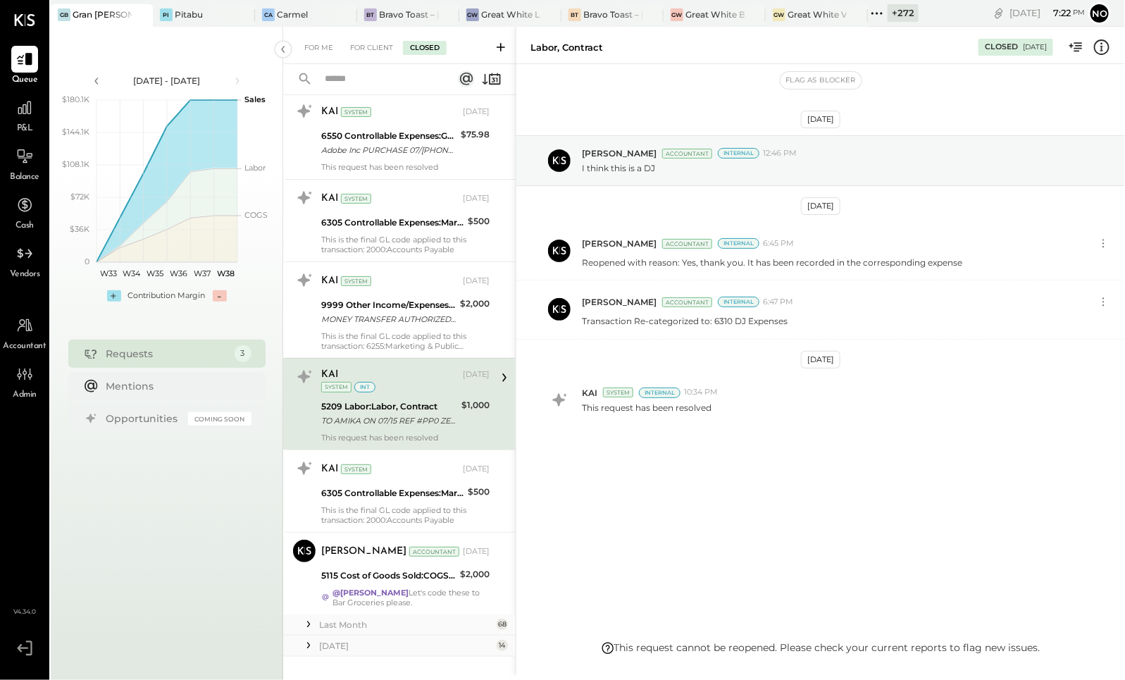
click at [344, 619] on div "Last Month" at bounding box center [406, 625] width 174 height 12
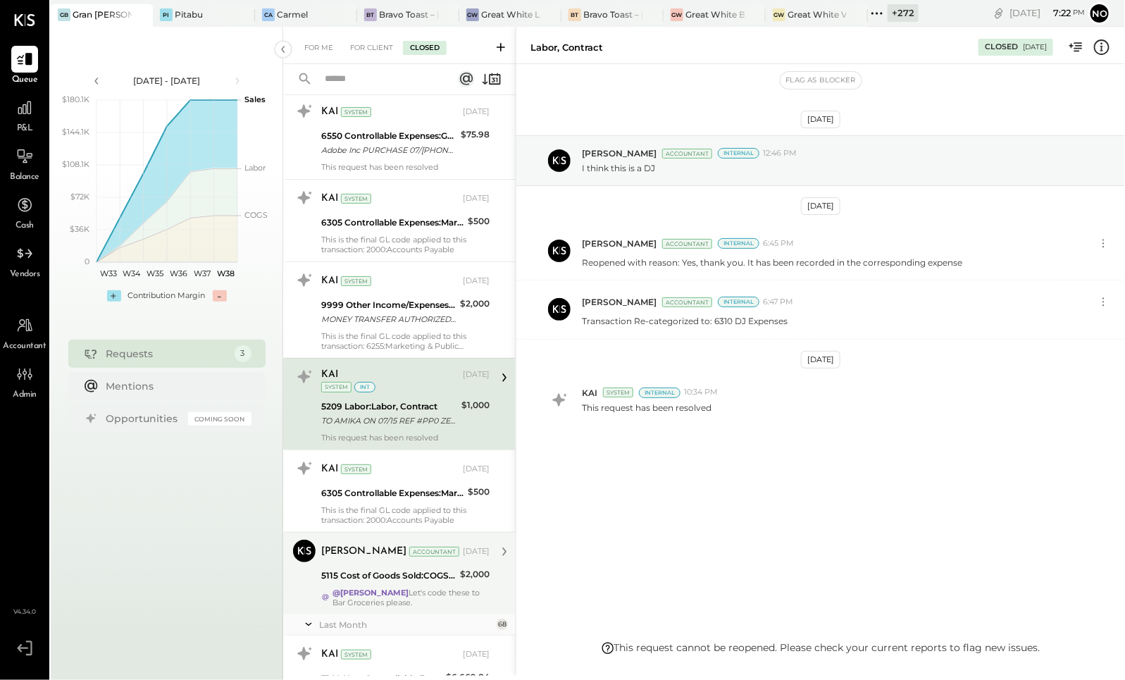
scroll to position [6483, 0]
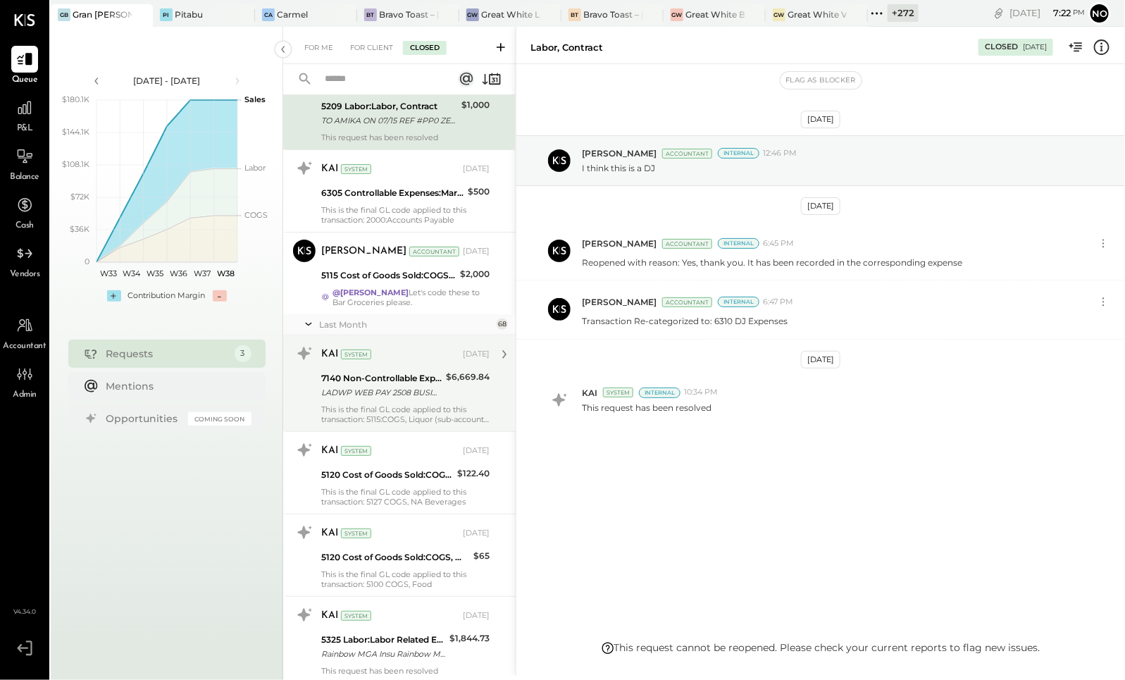
click at [358, 371] on div "7140 Non-Controllable Expenses:Property Expenses:Utility, Water & Sewage" at bounding box center [381, 378] width 120 height 14
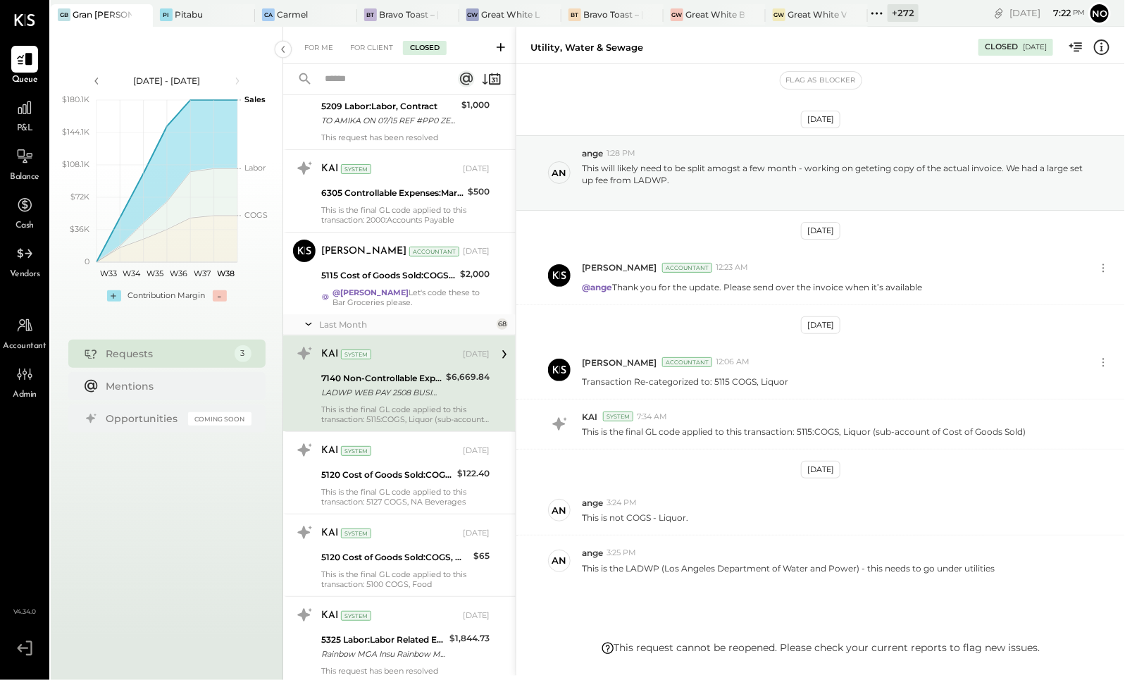
scroll to position [46, 0]
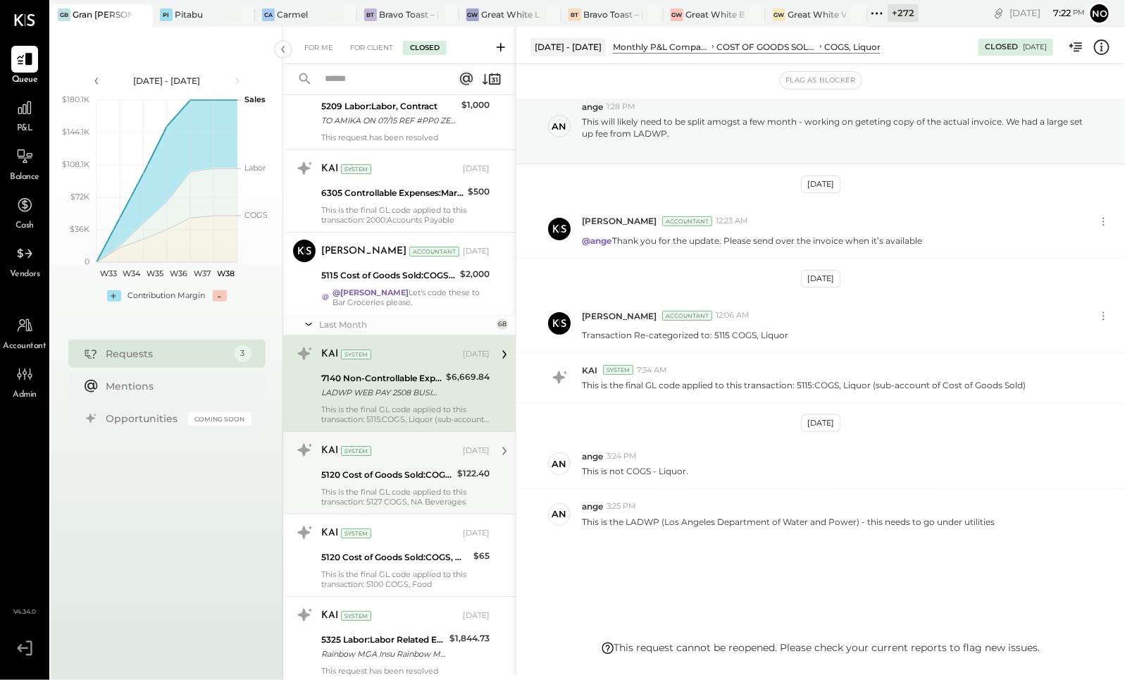
click at [363, 462] on div "KAI System Aug 31, 2025 5120 Cost of Goods Sold:COGS, Wine $122.40 This is the …" at bounding box center [405, 473] width 168 height 68
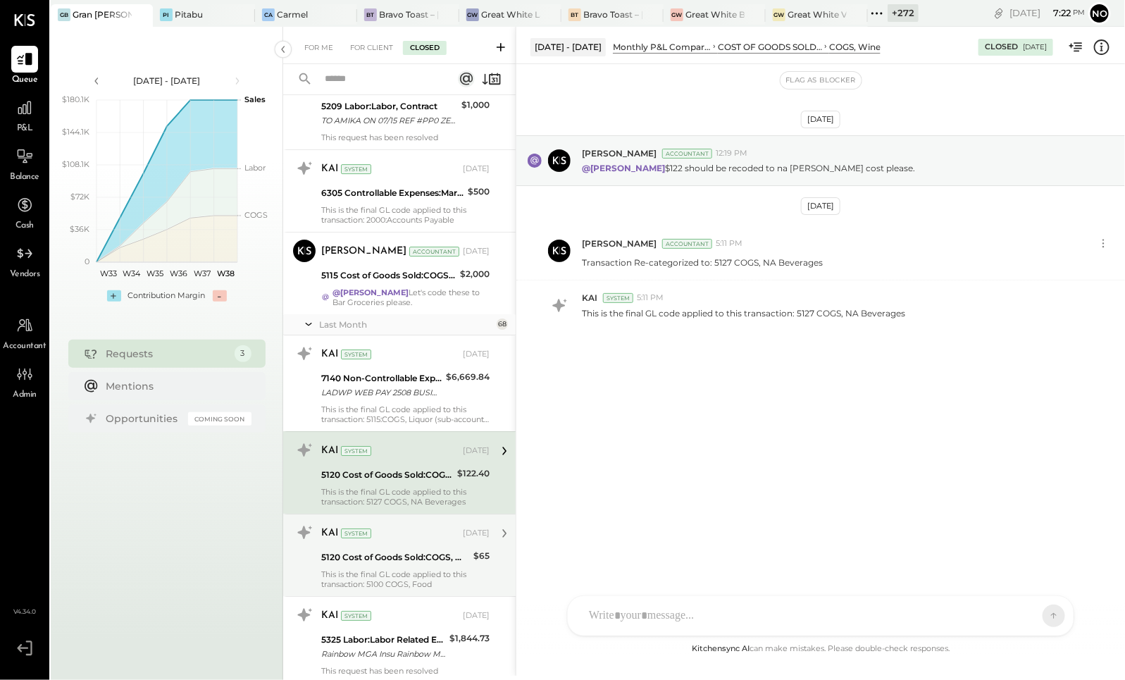
scroll to position [6682, 0]
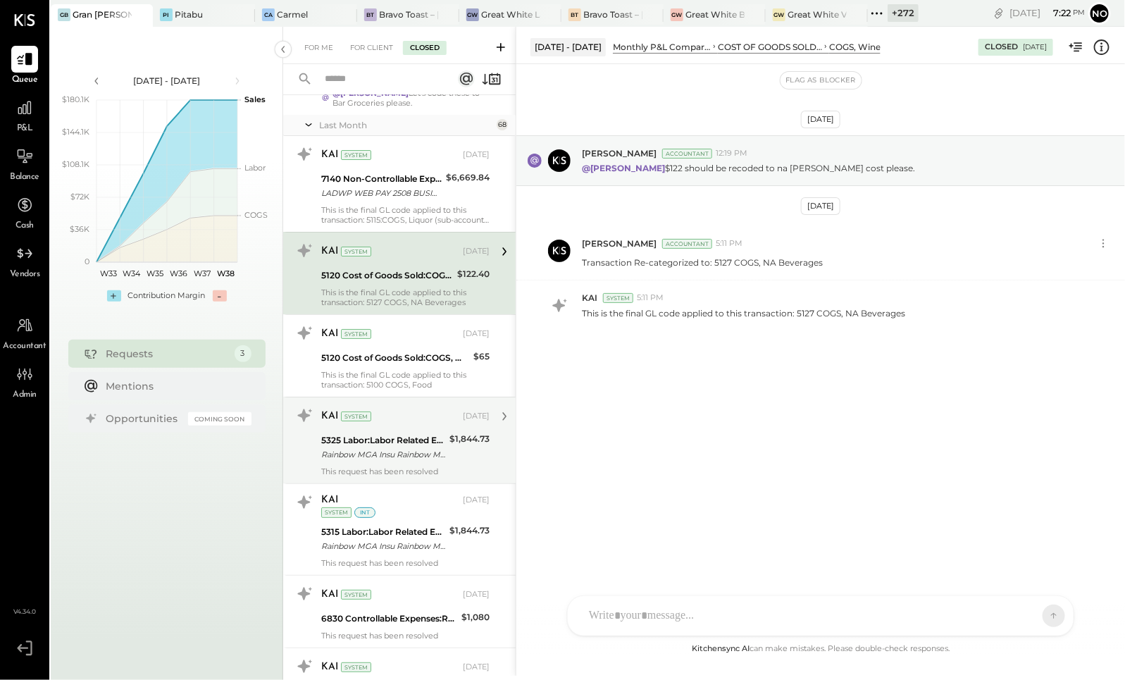
click at [390, 443] on div "KAI System Aug 31, 2025 5325 Labor:Labor Related Expenses:Workers Compensation …" at bounding box center [405, 440] width 168 height 72
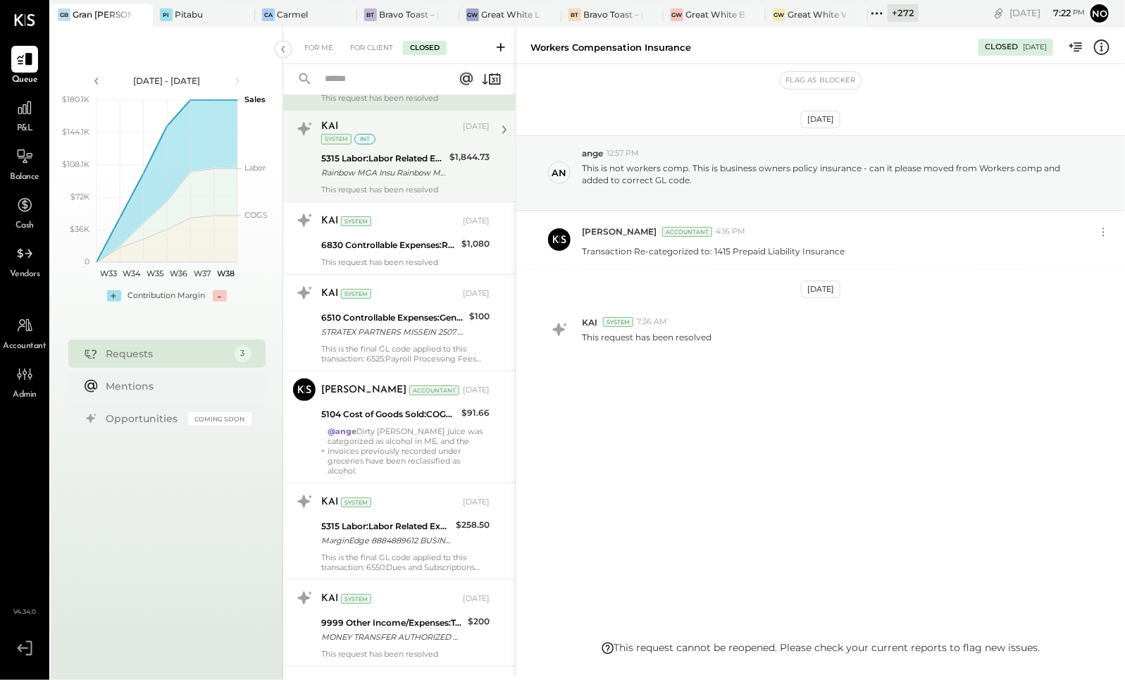
scroll to position [7145, 0]
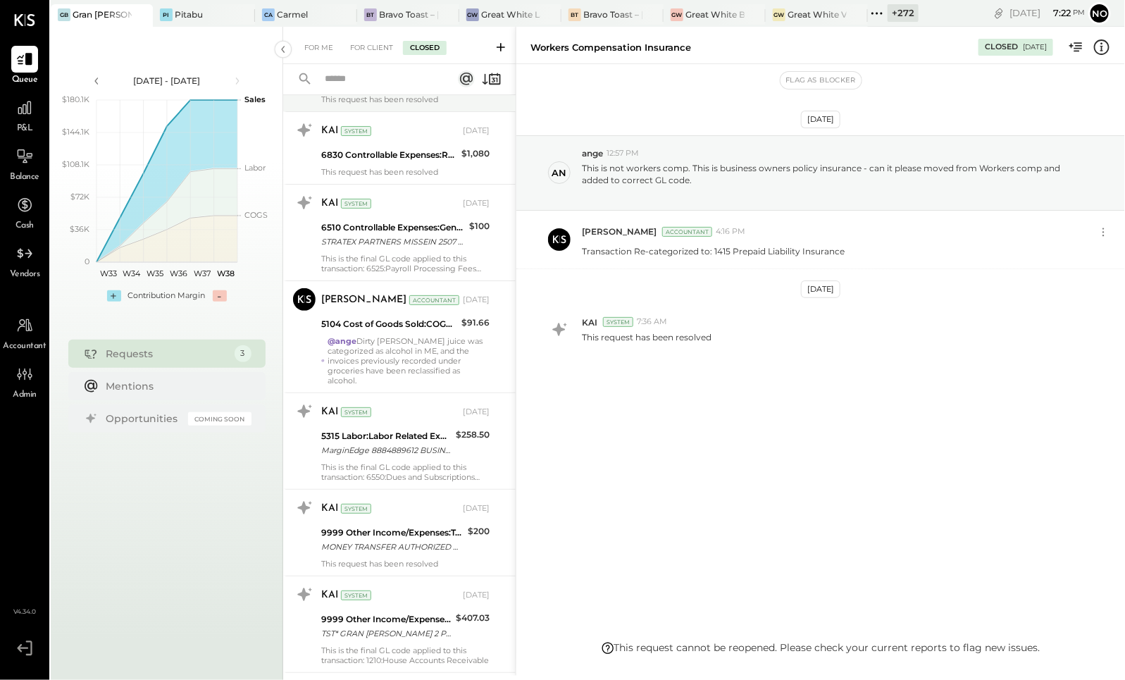
click at [418, 540] on div "MONEY TRANSFER AUTHORIZED ON 06/10 VENMO *marianne levangi Visa Direct NY S4651…" at bounding box center [392, 547] width 142 height 14
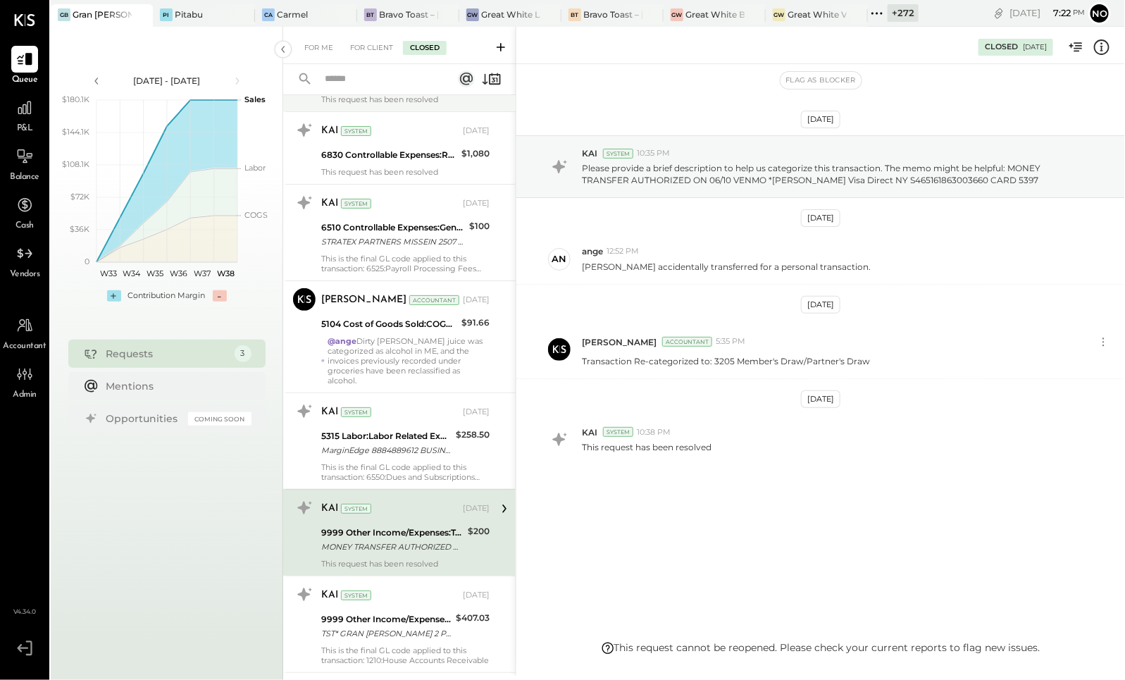
scroll to position [7450, 0]
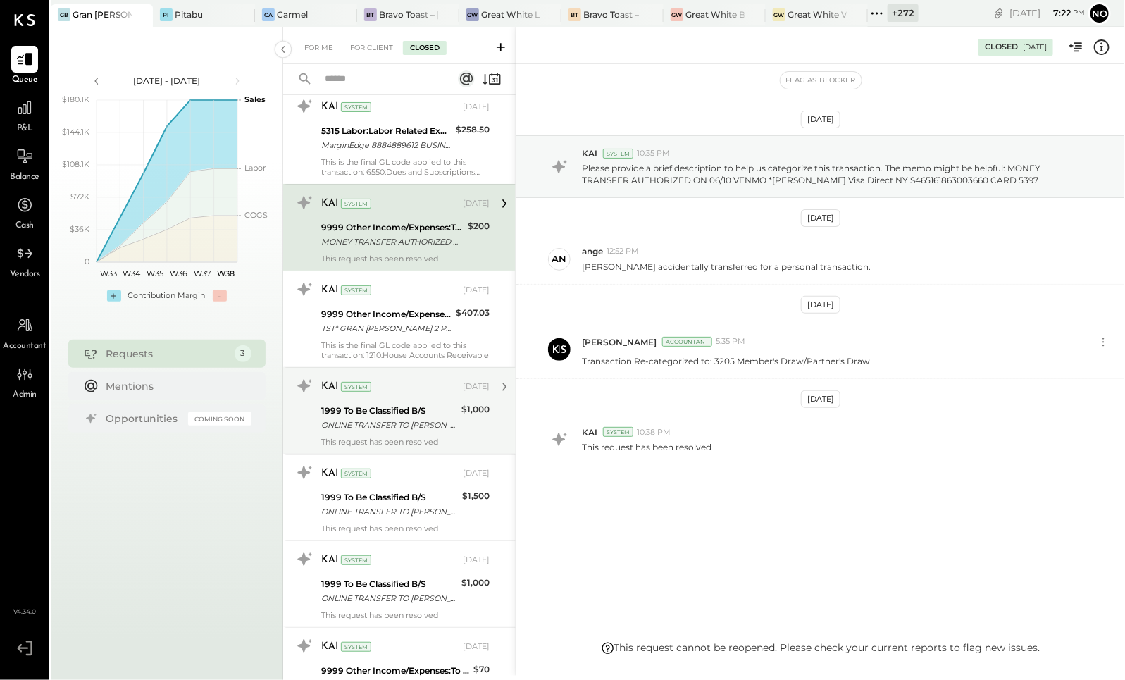
click at [366, 404] on div "1999 To Be Classified B/S" at bounding box center [389, 411] width 136 height 14
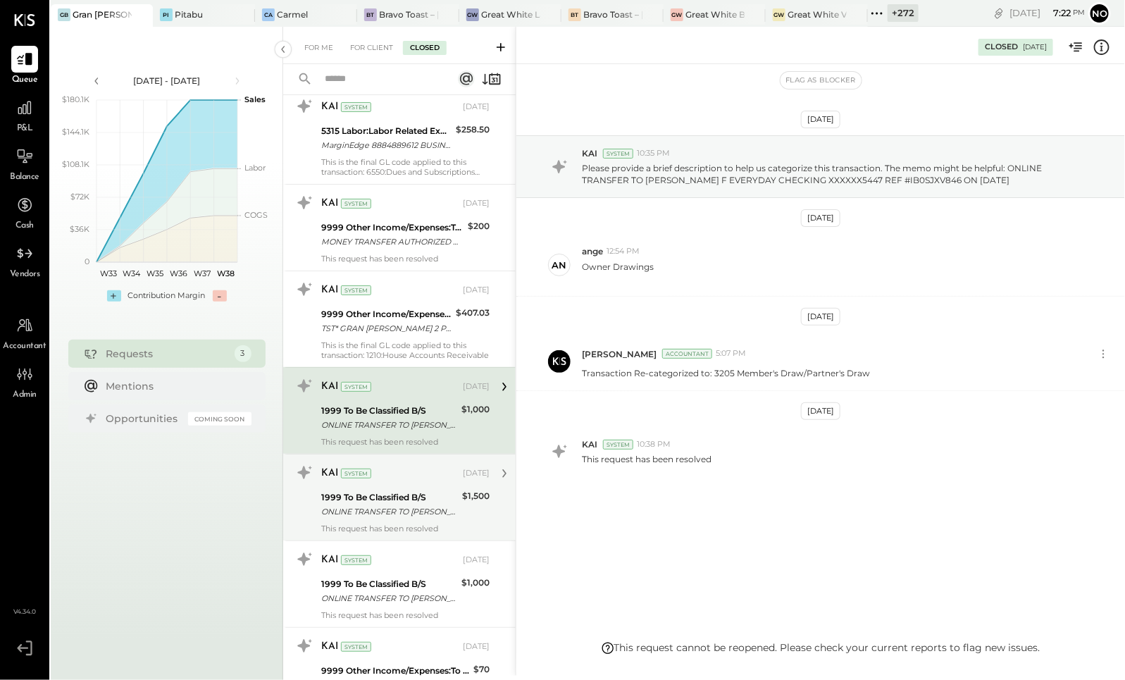
click at [391, 504] on div "ONLINE TRANSFER TO LEVANGIE F EVERYDAY CHECKING XXXXXX5447 REF #IB0SMT44Q6 ON 0…" at bounding box center [389, 511] width 137 height 14
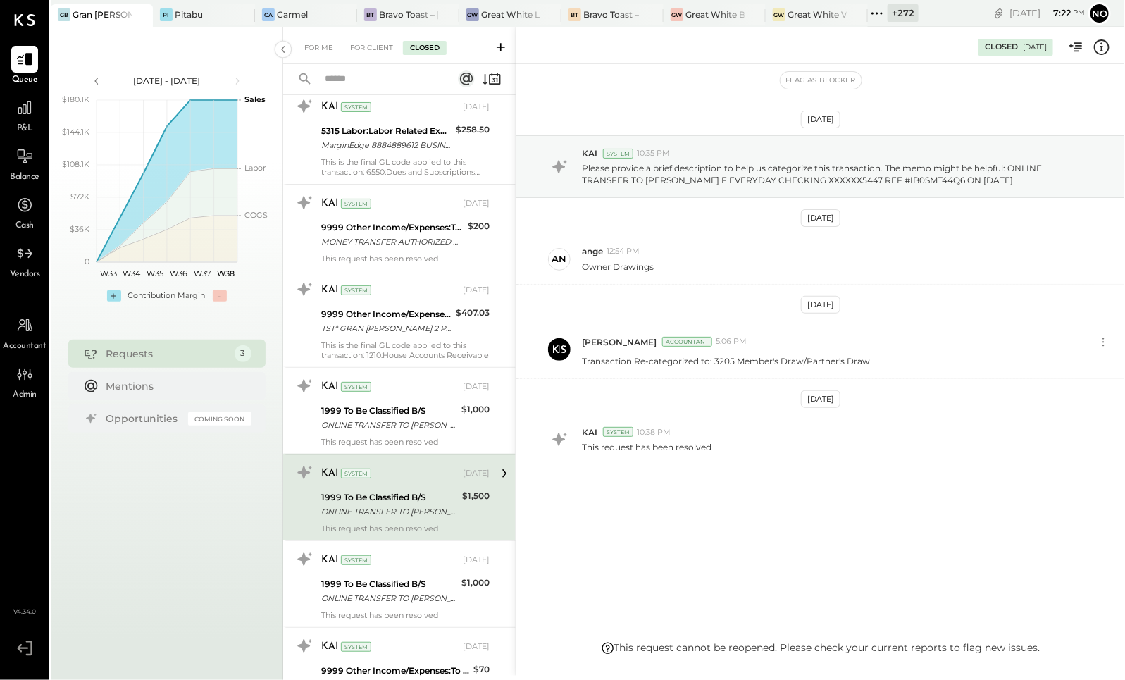
scroll to position [7574, 0]
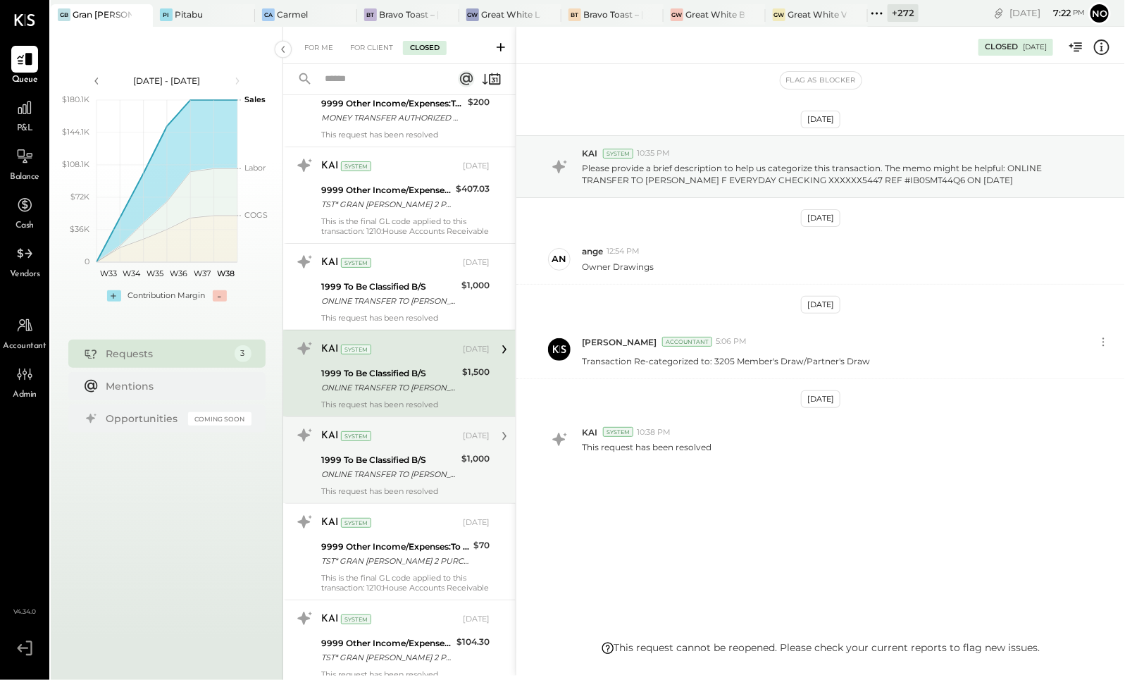
click at [378, 424] on div "KAI System Aug 15, 2025 1999 To Be Classified B/S ONLINE TRANSFER TO LEVANGIE F…" at bounding box center [405, 460] width 168 height 72
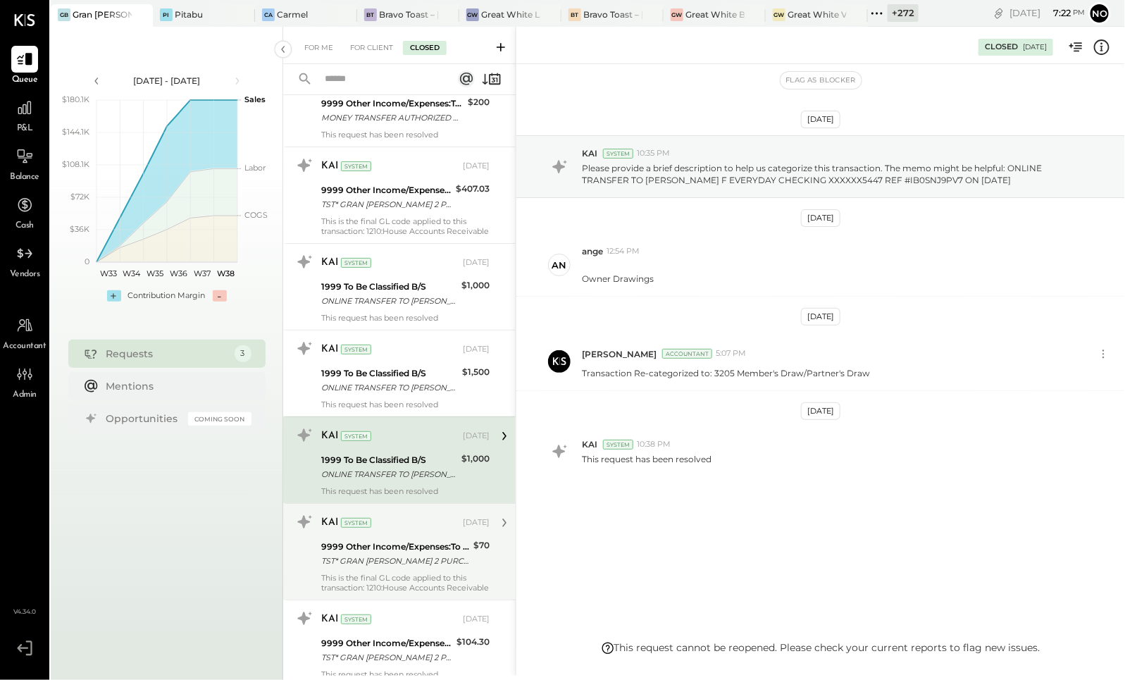
click at [378, 540] on div "9999 Other Income/Expenses:To Be Classified" at bounding box center [395, 547] width 148 height 14
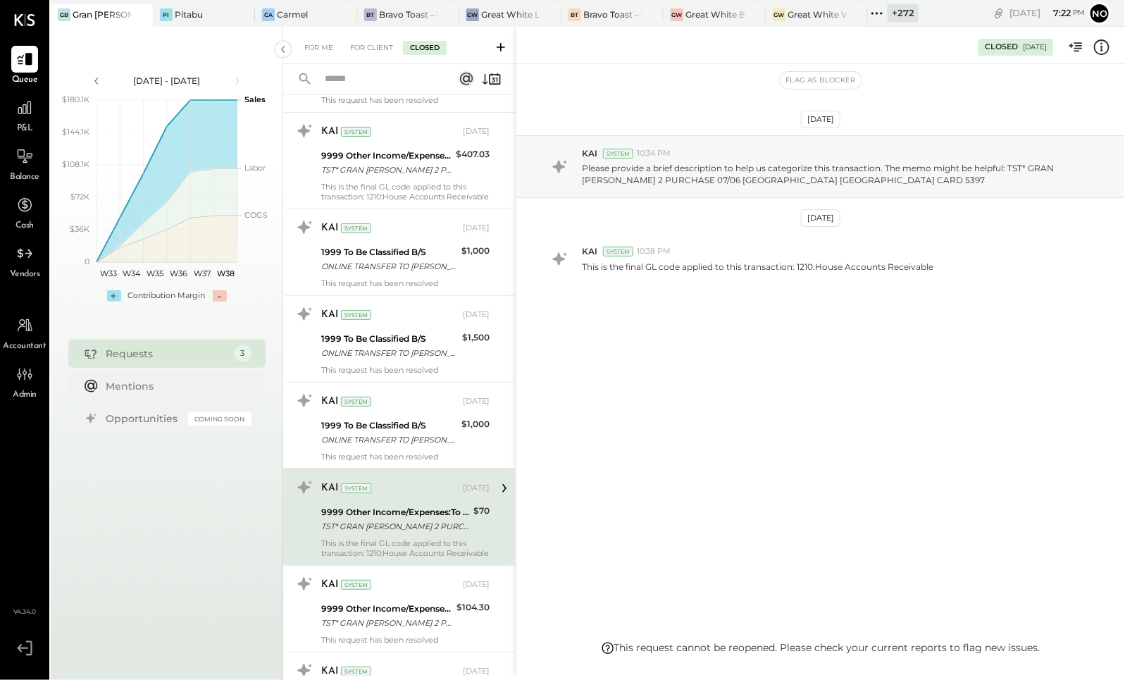
scroll to position [7641, 0]
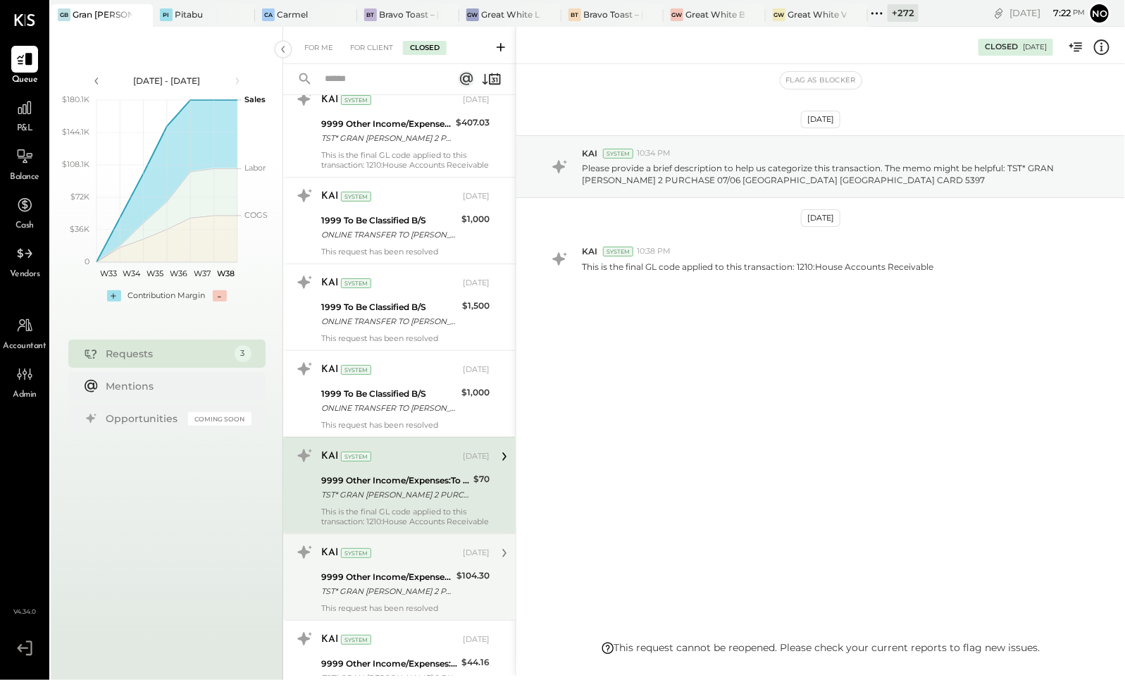
click at [392, 584] on div "TST* GRAN BLANCO 2 PURCHASE 08/02 VENICE CA CARD 5397" at bounding box center [386, 591] width 131 height 14
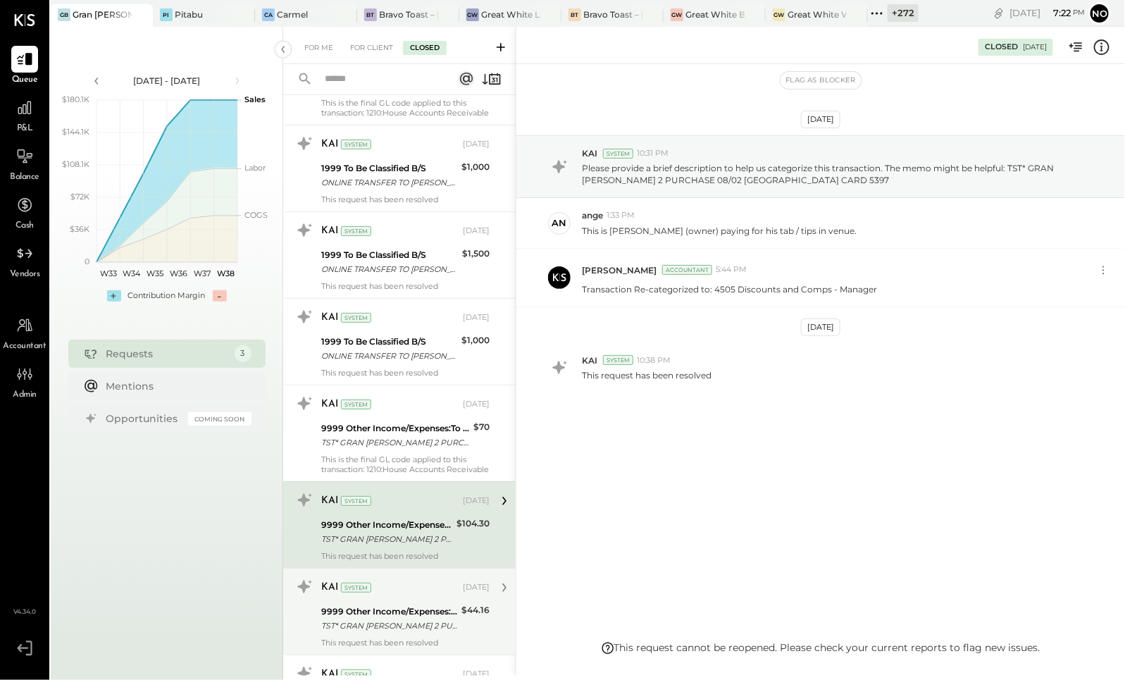
scroll to position [7855, 0]
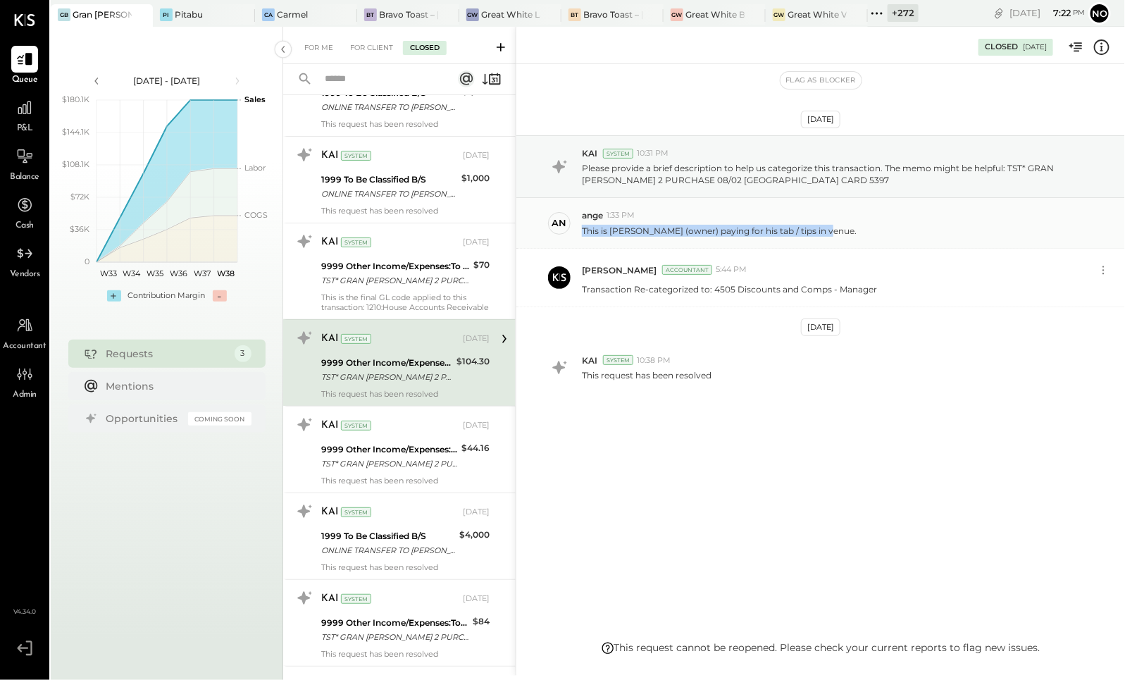
drag, startPoint x: 816, startPoint y: 228, endPoint x: 583, endPoint y: 233, distance: 233.2
click at [583, 233] on div "This is Frankie (owner) paying for his tab / tips in venue." at bounding box center [848, 229] width 532 height 15
copy p "This is Frankie (owner) paying for his tab / tips in venue."
